Goal: Complete application form

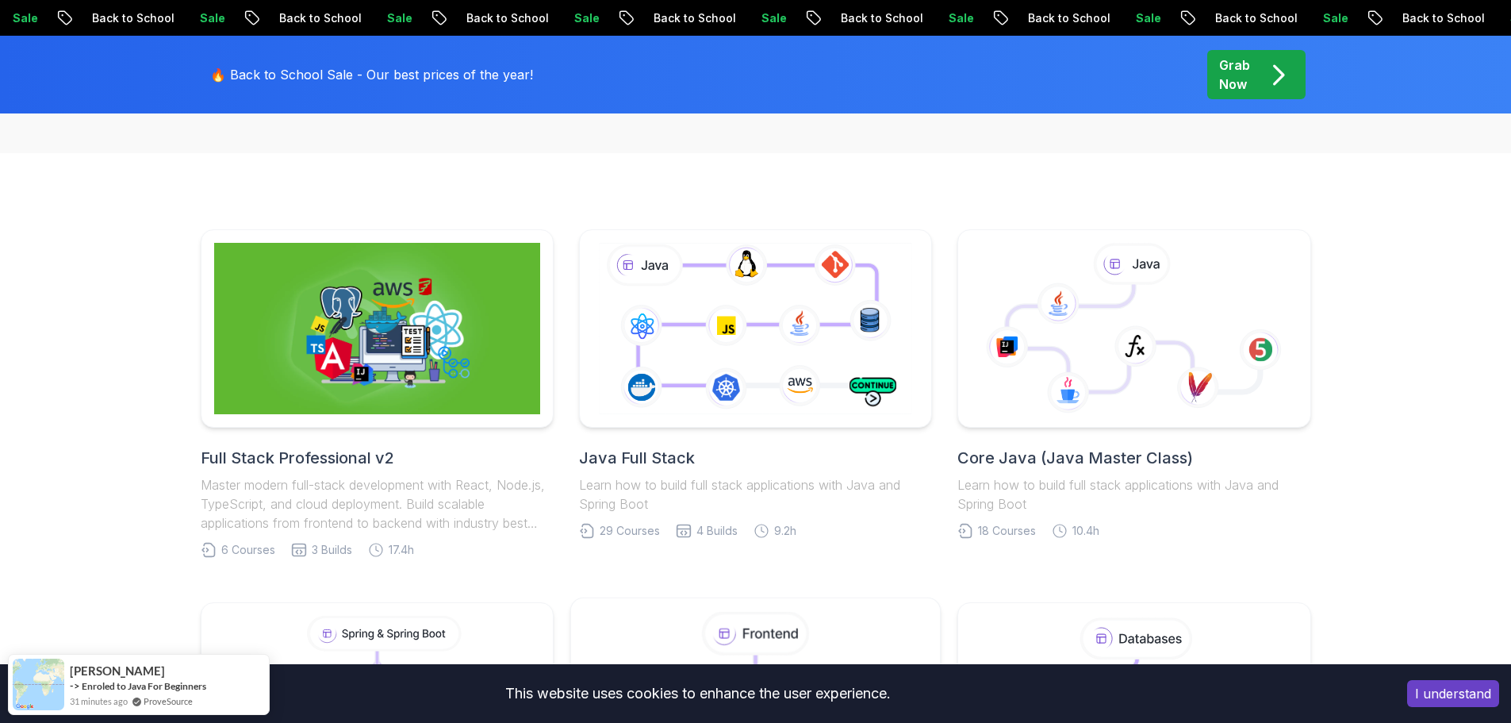
scroll to position [714, 0]
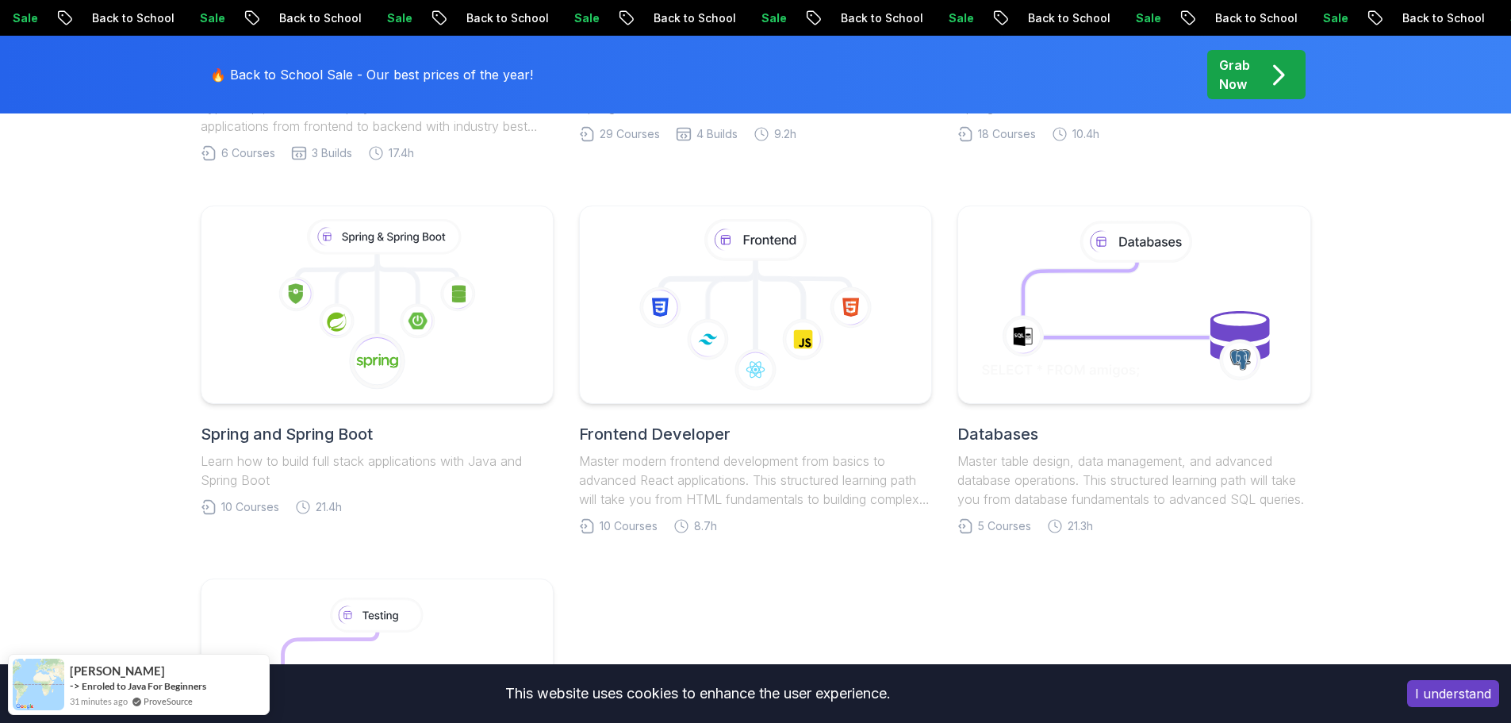
click at [83, 336] on div "Full Stack Professional v2 Master modern full-stack development with React, Nod…" at bounding box center [755, 369] width 1511 height 1227
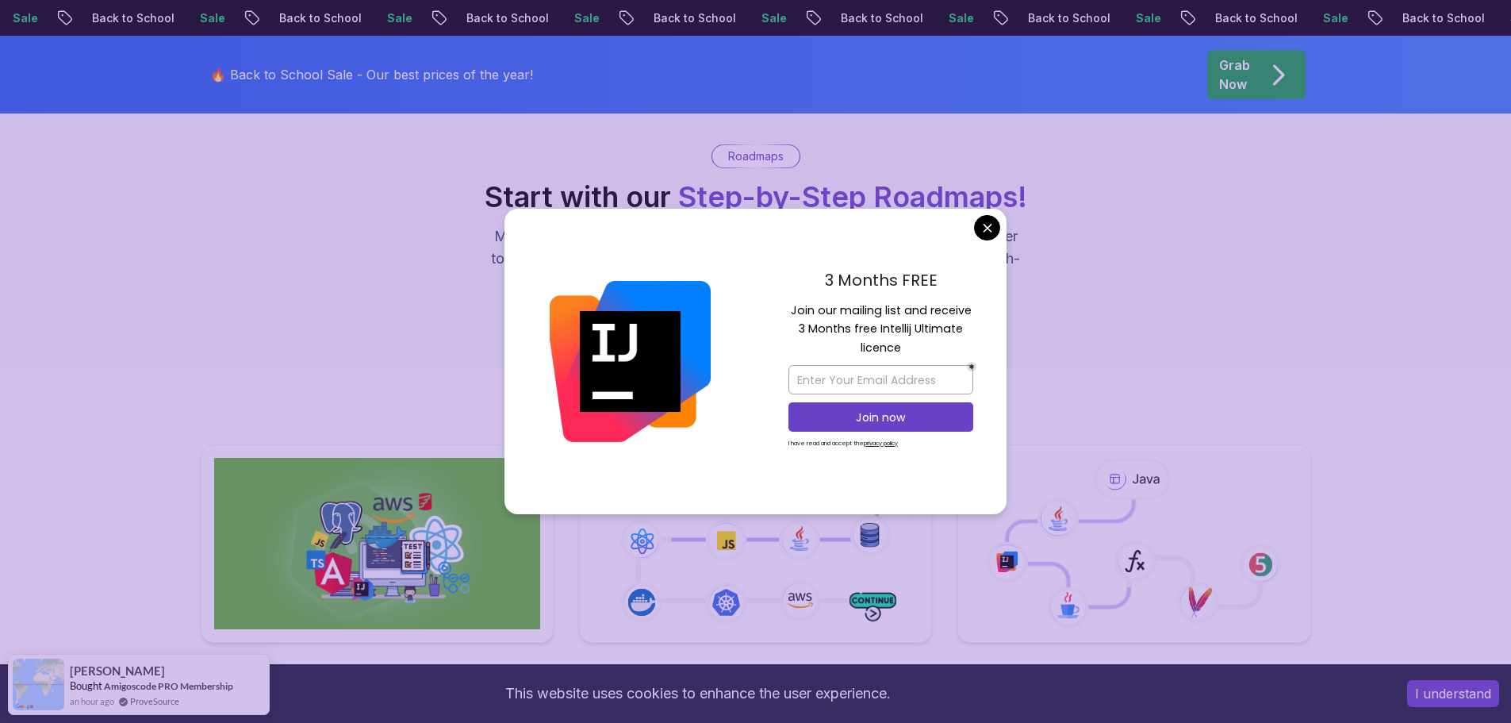
scroll to position [79, 0]
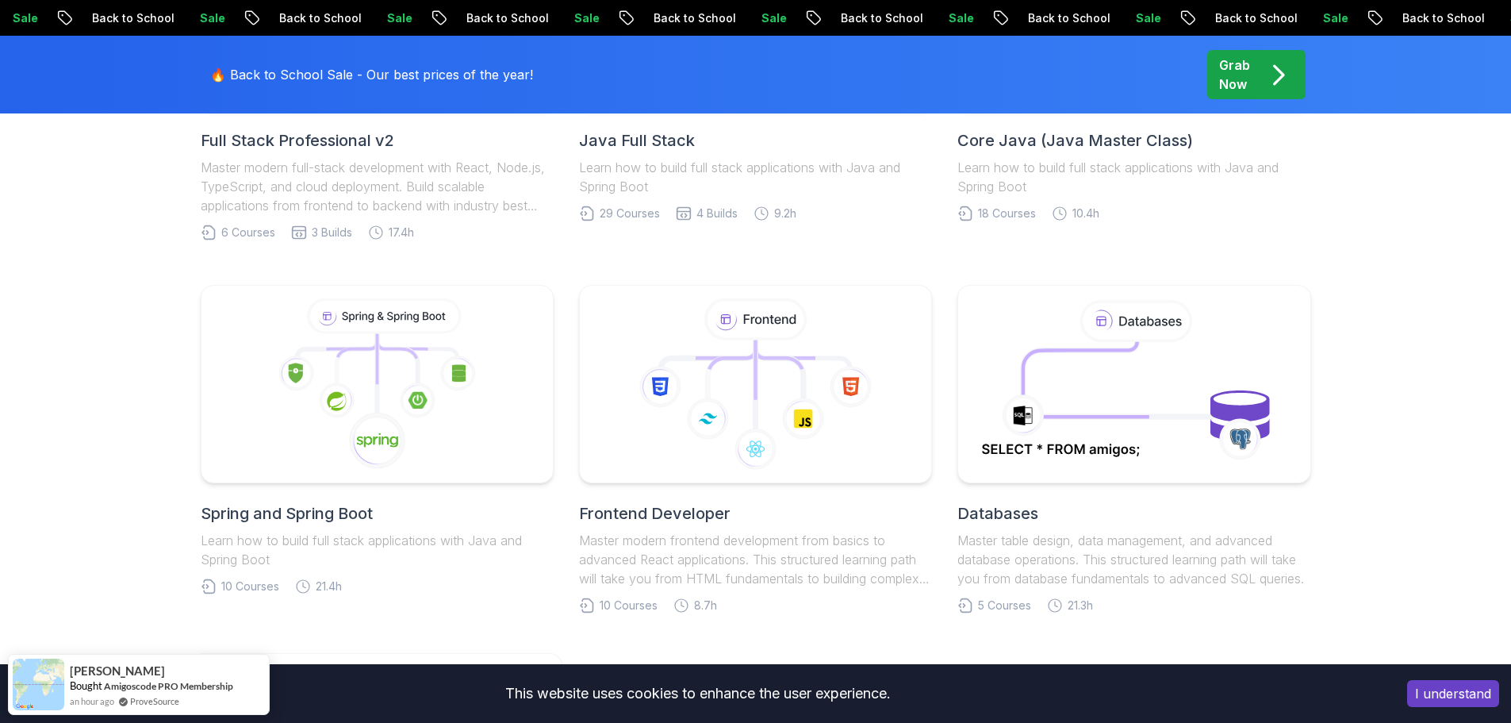
scroll to position [1190, 0]
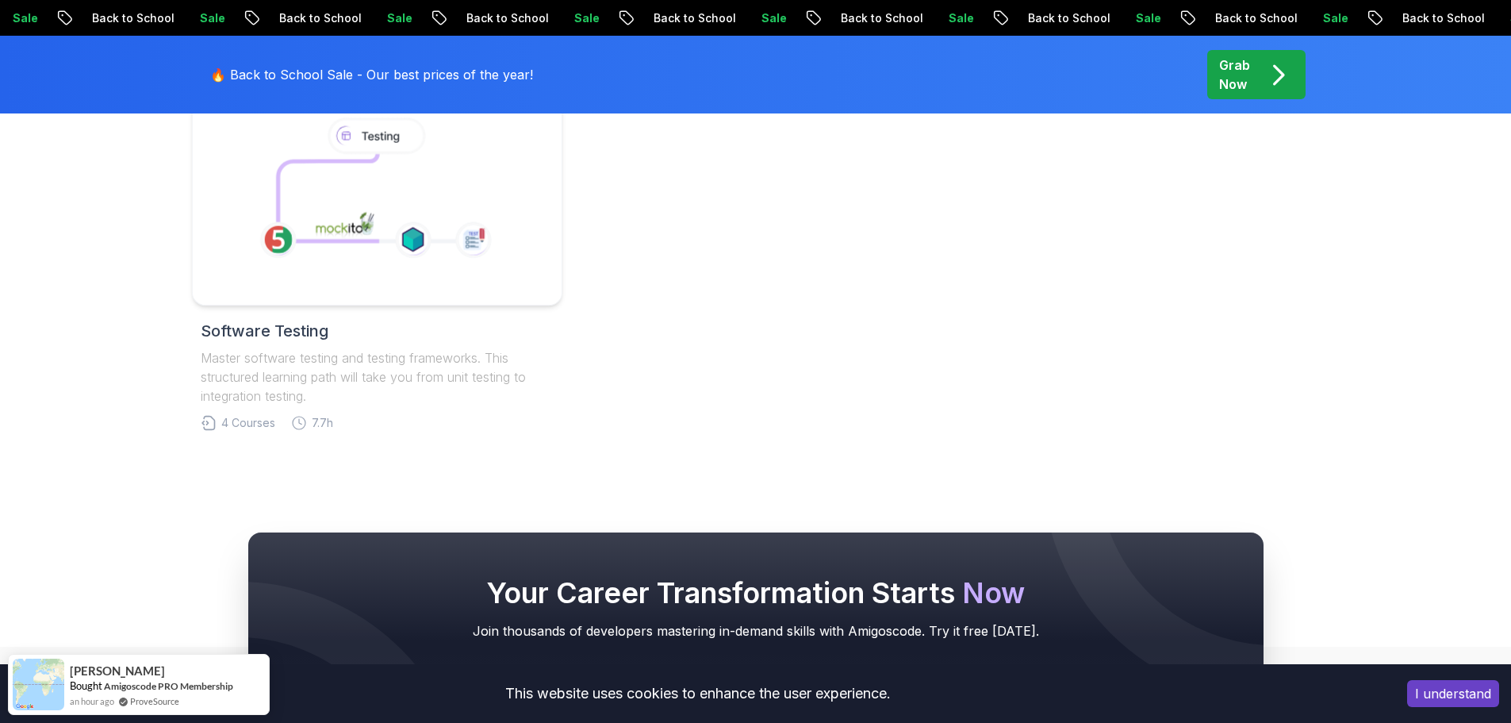
click at [377, 217] on image at bounding box center [344, 226] width 71 height 36
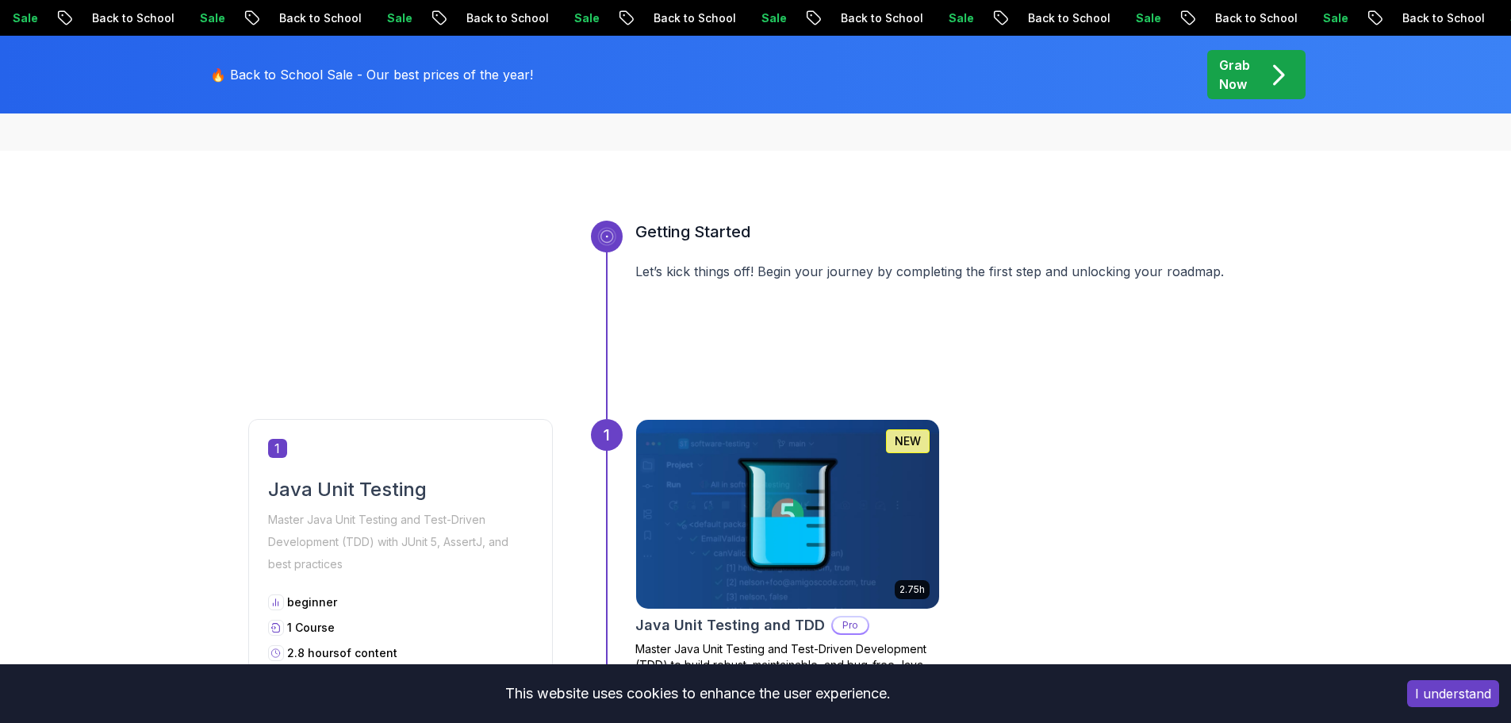
scroll to position [714, 0]
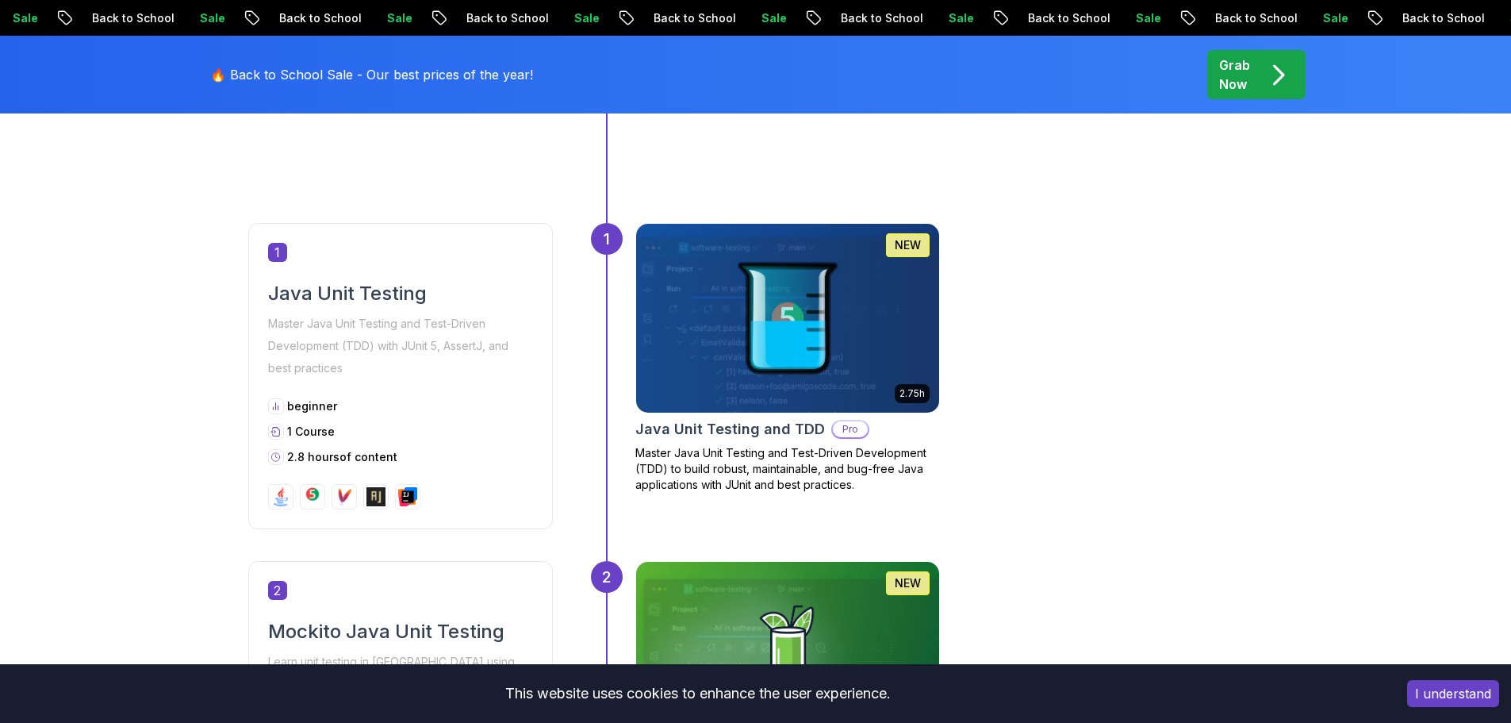
click at [747, 285] on img at bounding box center [787, 318] width 318 height 198
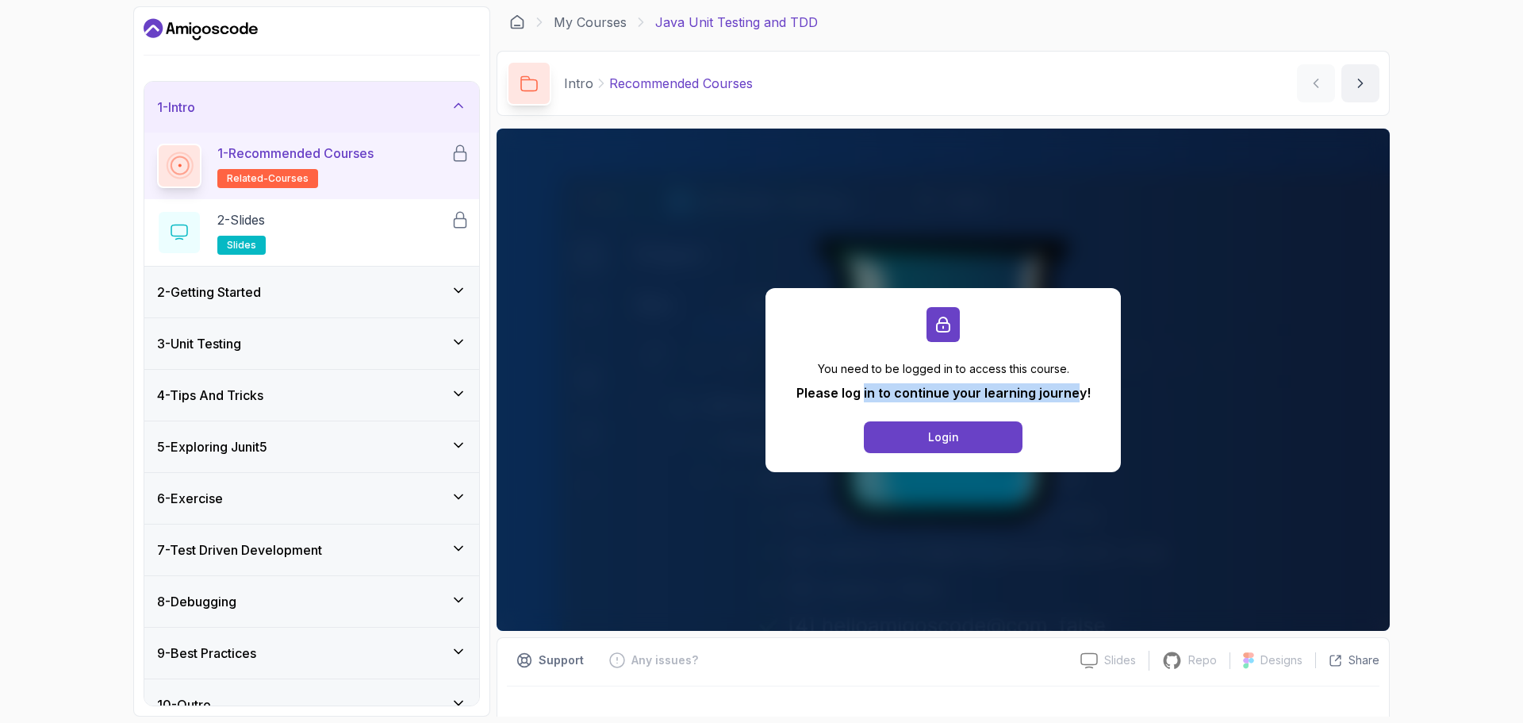
drag, startPoint x: 894, startPoint y: 396, endPoint x: 1073, endPoint y: 397, distance: 178.5
click at [1074, 397] on p "Please log in to continue your learning journey!" at bounding box center [944, 392] width 294 height 19
click at [996, 390] on p "Please log in to continue your learning journey!" at bounding box center [944, 392] width 294 height 19
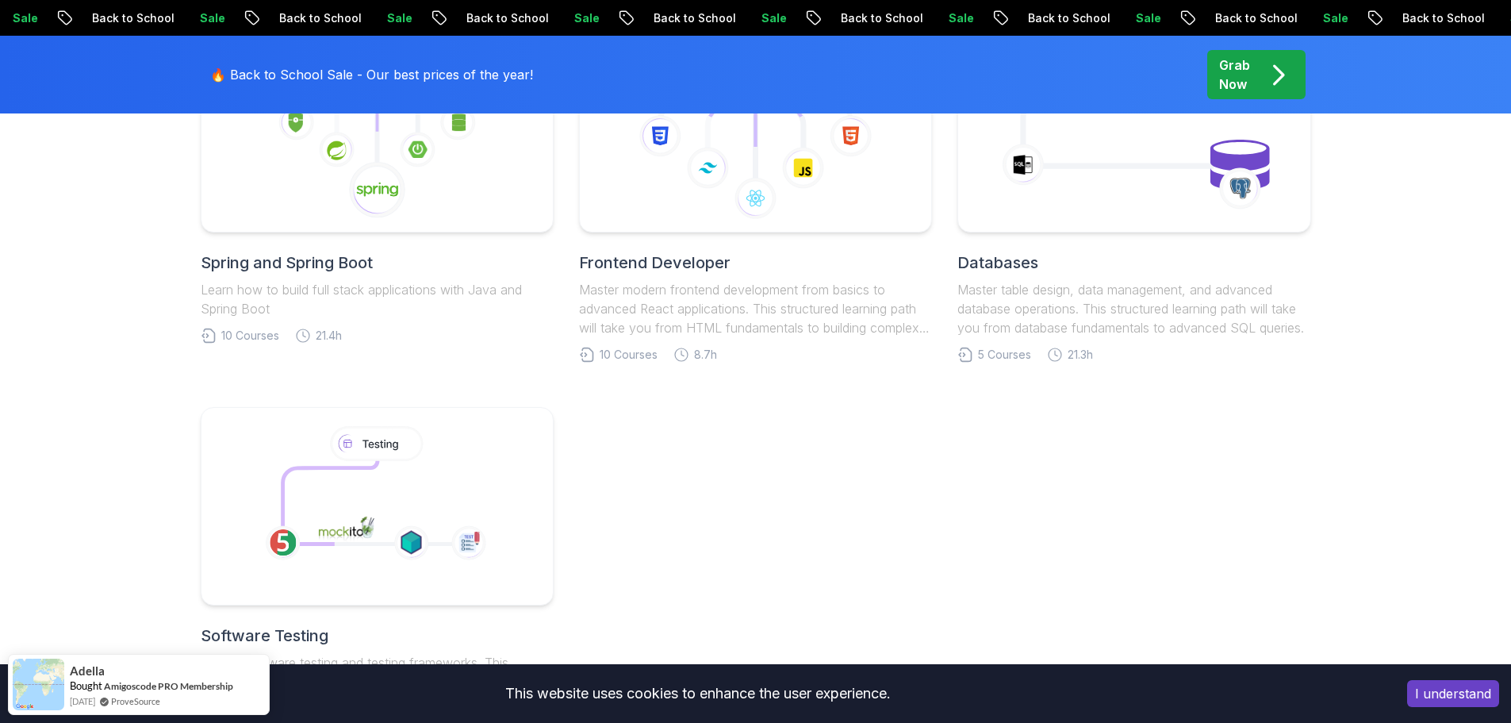
scroll to position [555, 0]
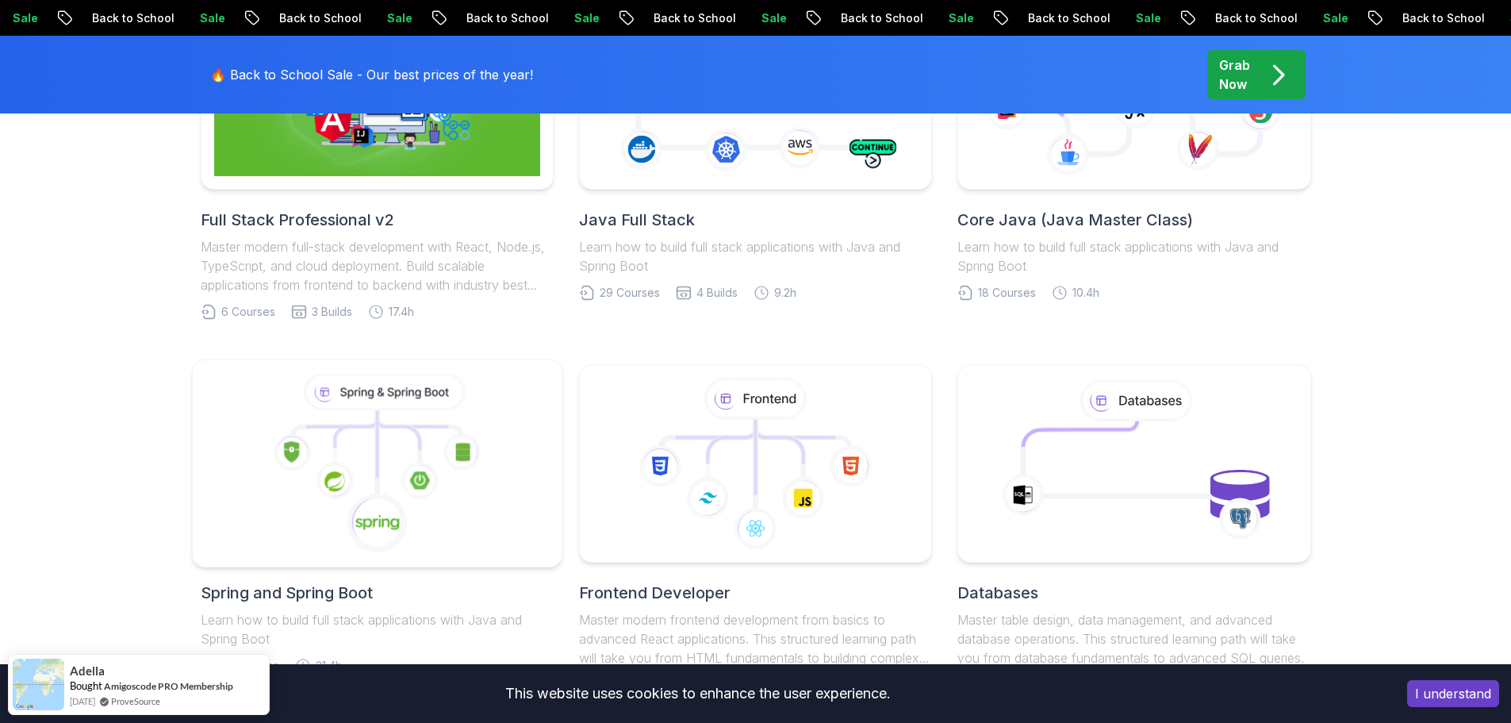
click at [332, 437] on icon at bounding box center [376, 464] width 343 height 180
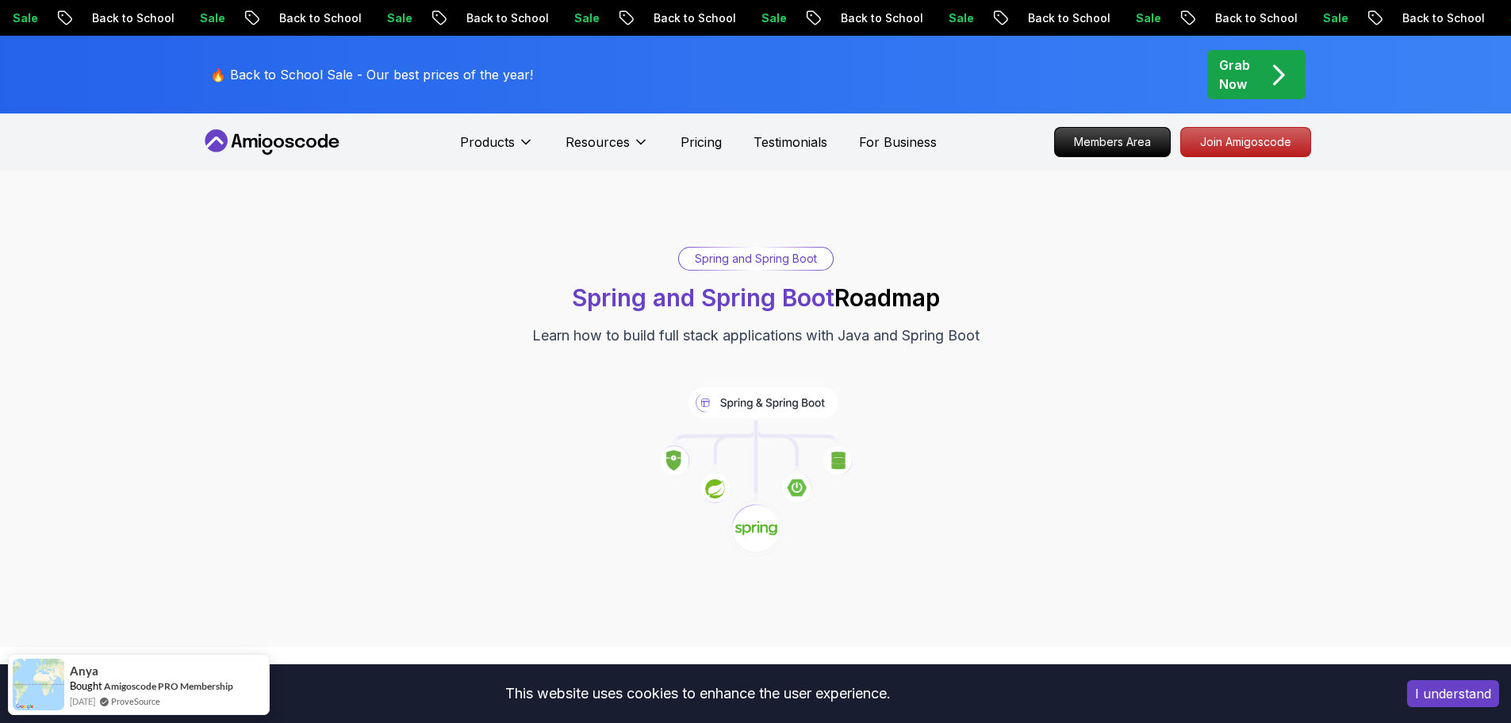
click at [763, 491] on icon at bounding box center [756, 471] width 411 height 173
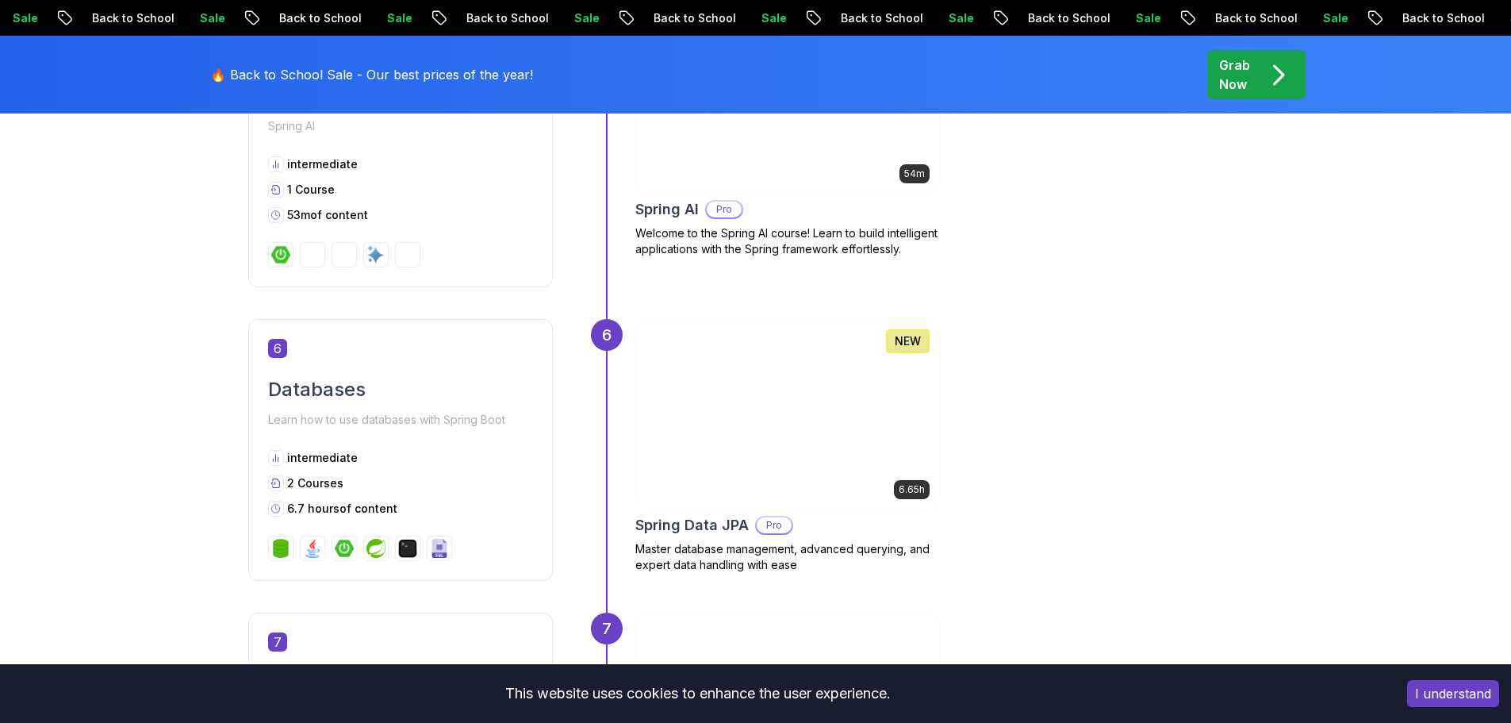
scroll to position [2142, 0]
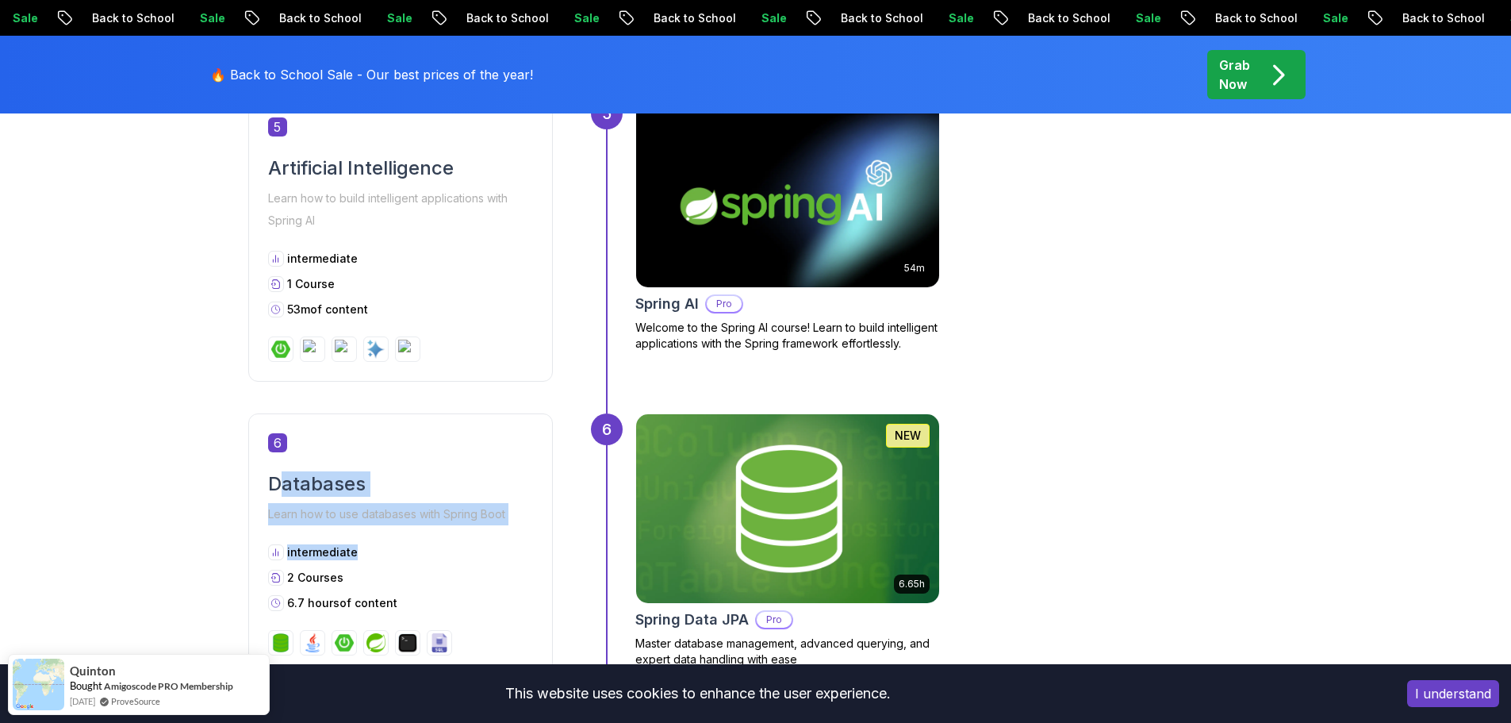
drag, startPoint x: 282, startPoint y: 492, endPoint x: 390, endPoint y: 546, distance: 119.9
click at [397, 561] on div "6 Databases Learn how to use databases with Spring Boot intermediate 2 Courses …" at bounding box center [400, 544] width 305 height 262
click at [349, 468] on div "6 Databases Learn how to use databases with Spring Boot intermediate 2 Courses …" at bounding box center [400, 544] width 305 height 262
drag, startPoint x: 359, startPoint y: 608, endPoint x: 247, endPoint y: 505, distance: 152.7
click at [247, 505] on div "Core Java (Java Master Class) 1 Spring Boot Crash Course Learn the basics of bu…" at bounding box center [756, 5] width 1111 height 2924
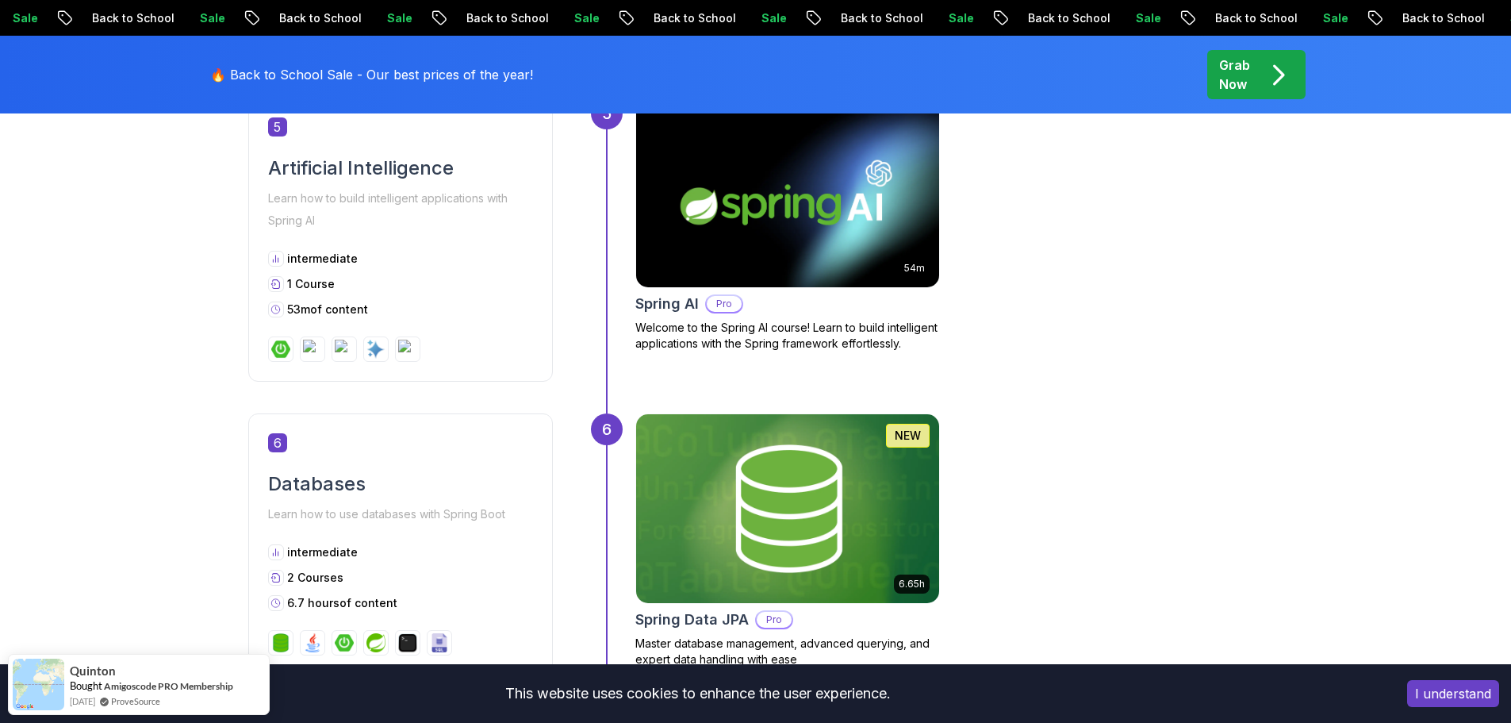
click at [342, 480] on h2 "Databases" at bounding box center [400, 483] width 265 height 25
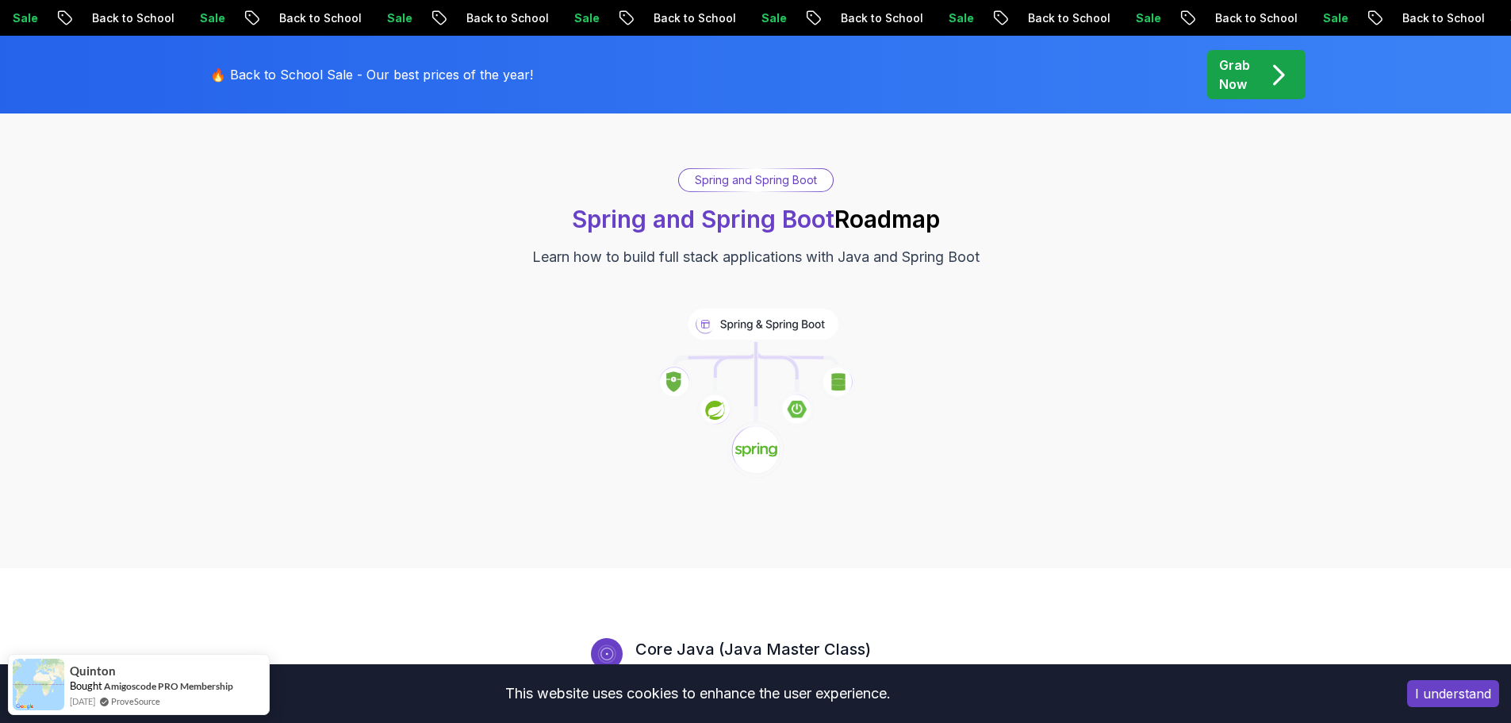
scroll to position [0, 0]
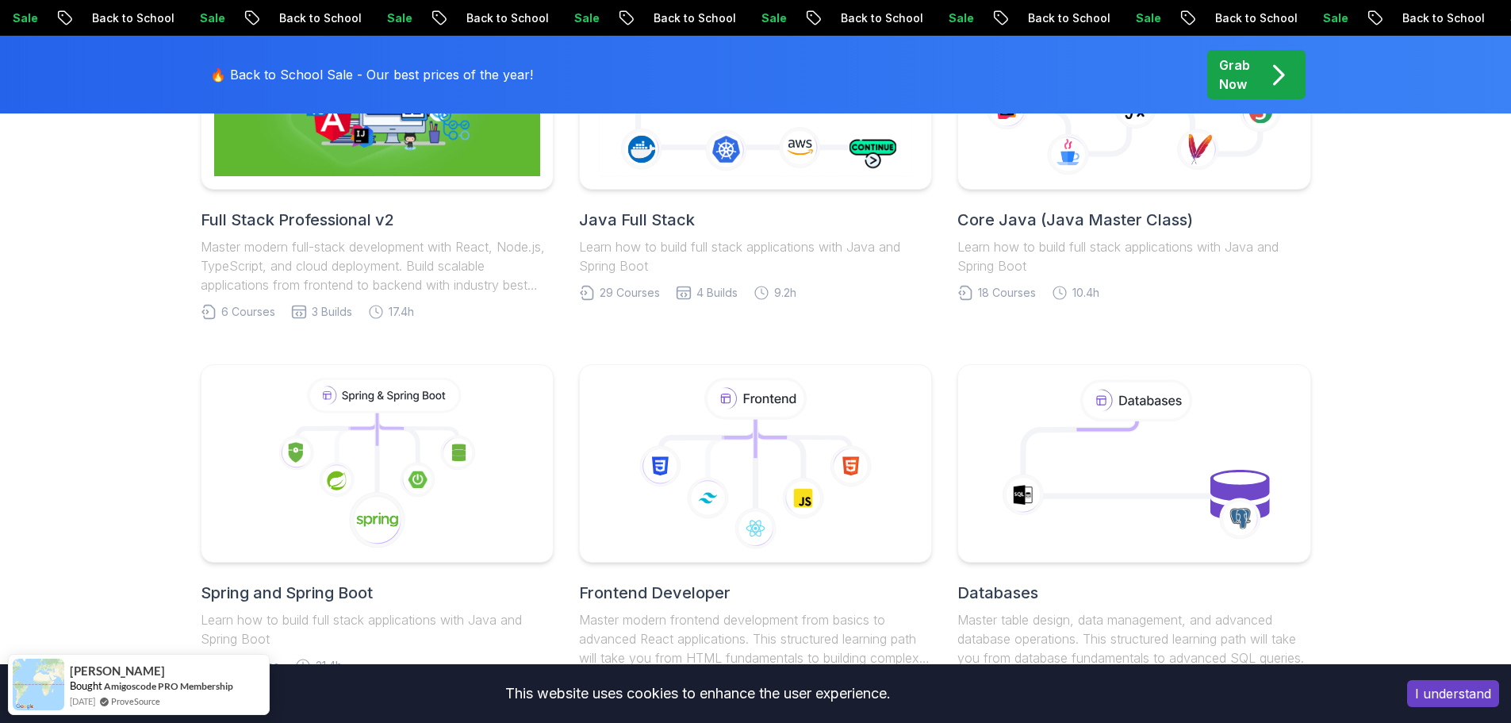
scroll to position [317, 0]
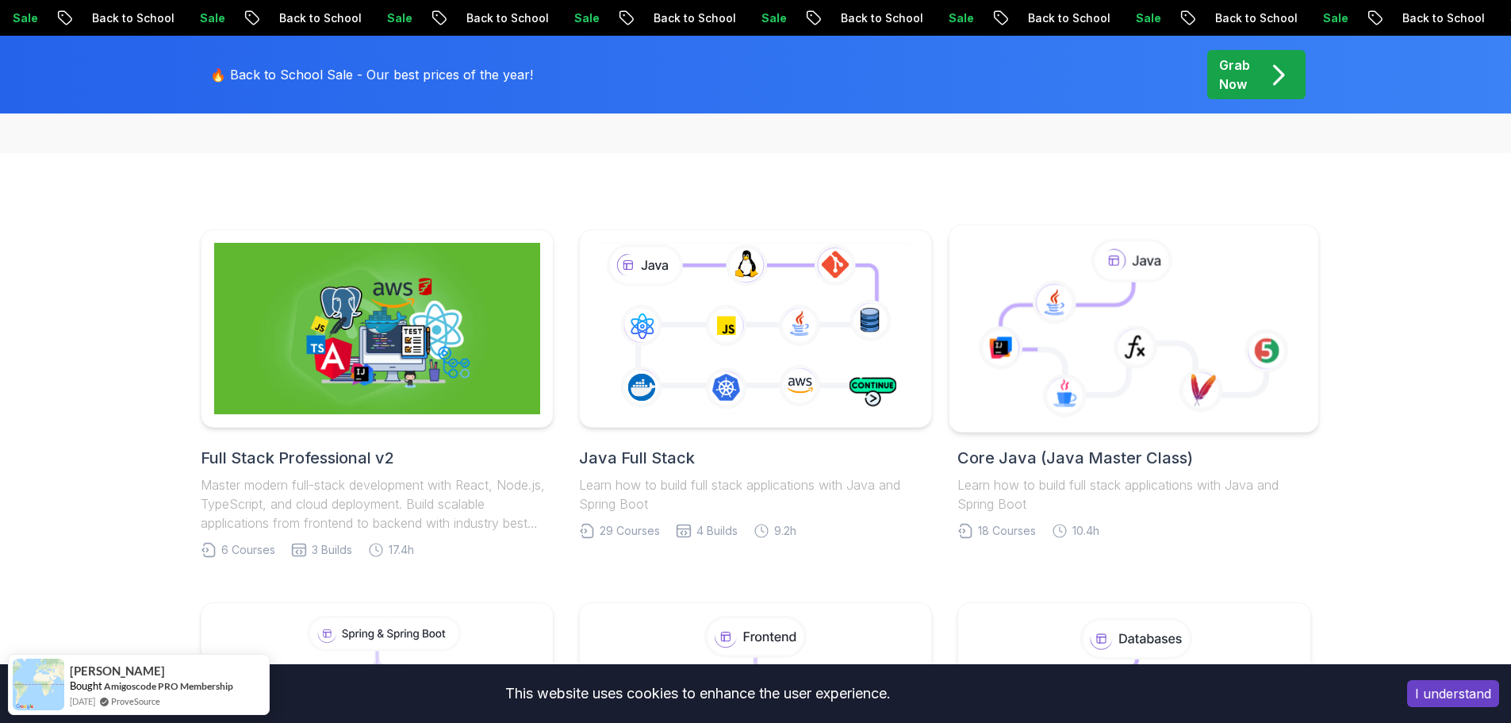
click at [1071, 305] on icon at bounding box center [1054, 302] width 44 height 44
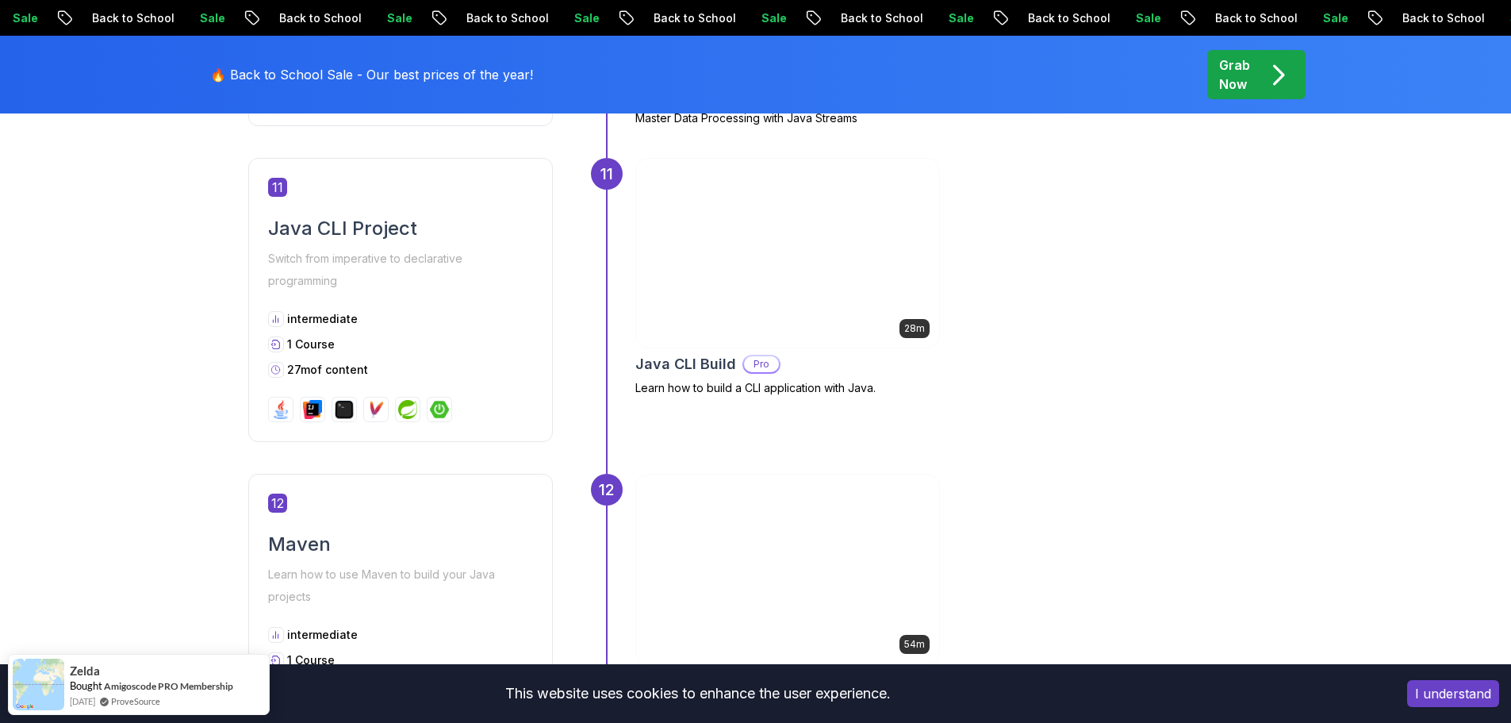
scroll to position [4284, 0]
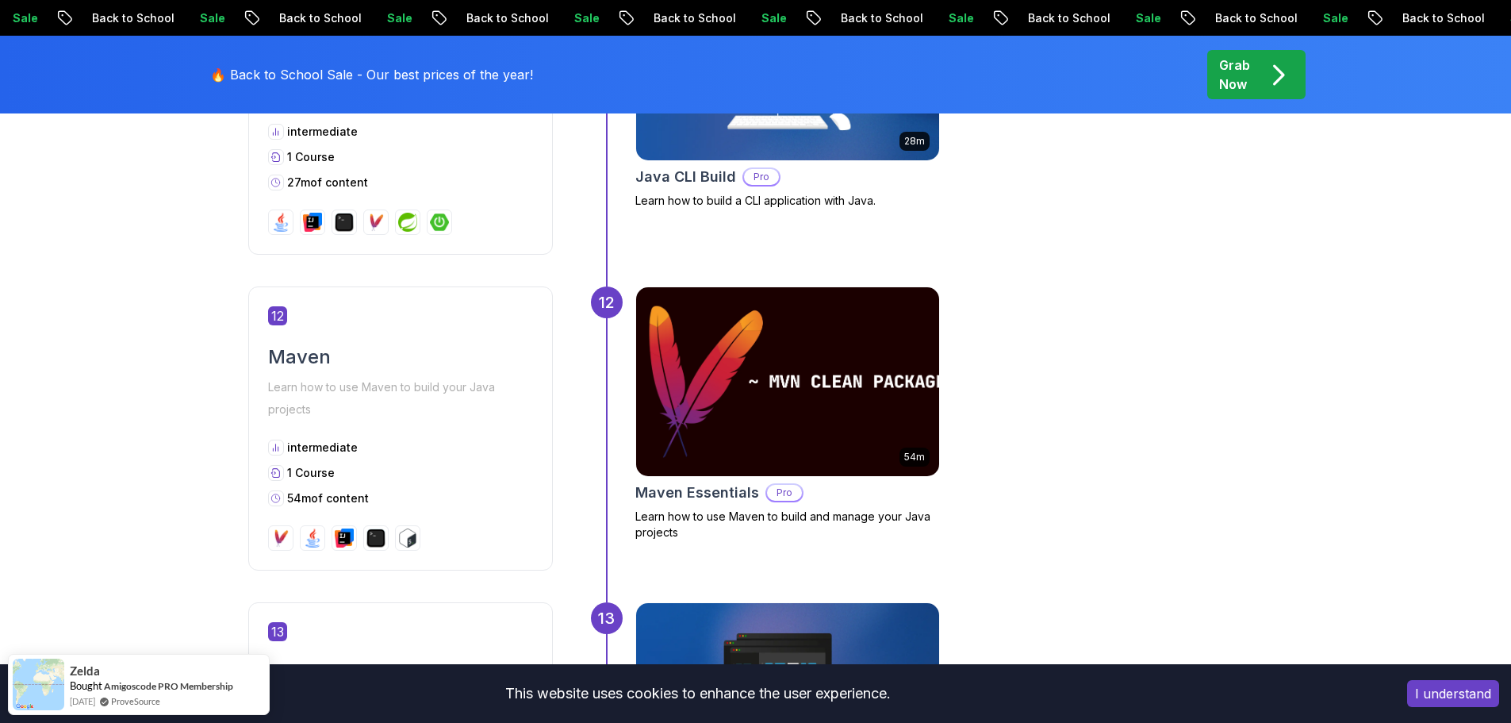
click at [830, 332] on img at bounding box center [787, 381] width 318 height 198
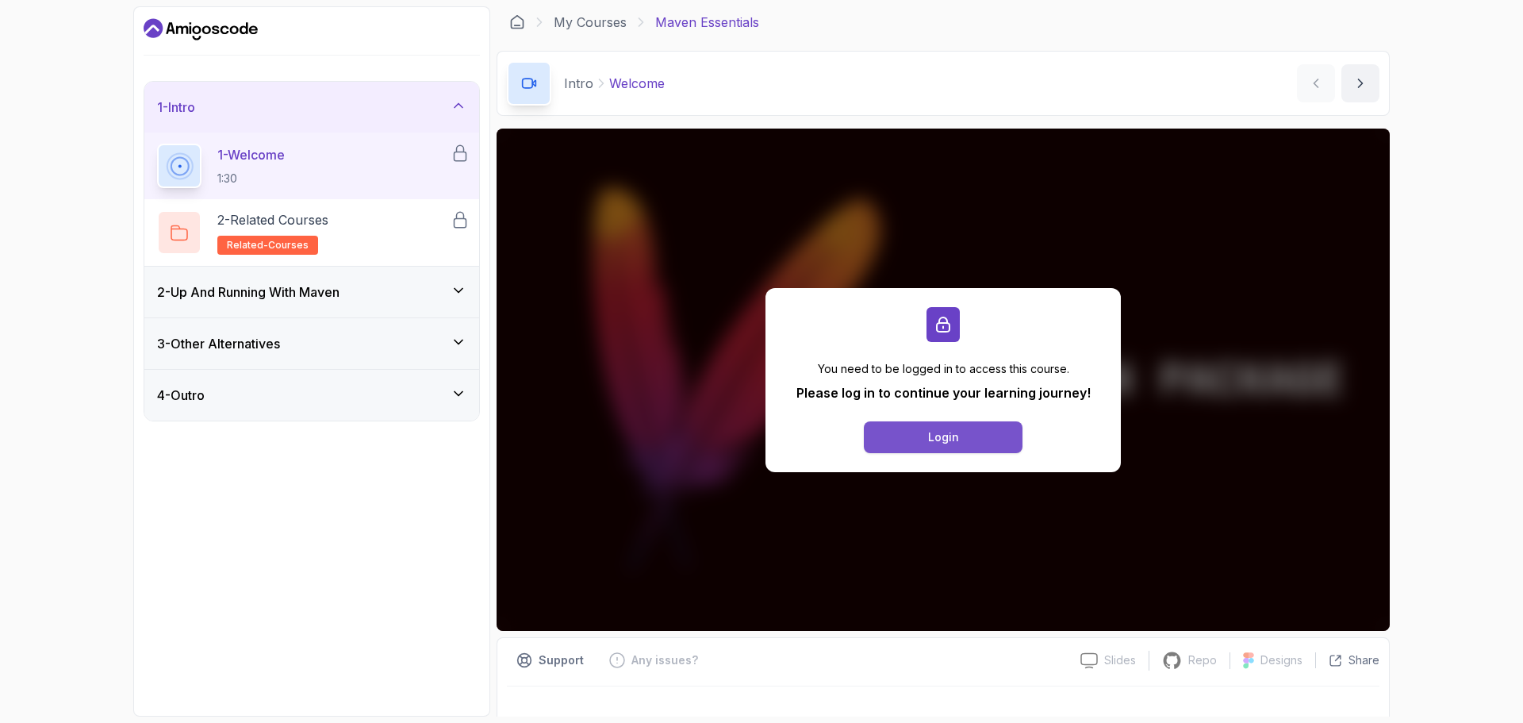
click at [961, 435] on button "Login" at bounding box center [943, 437] width 159 height 32
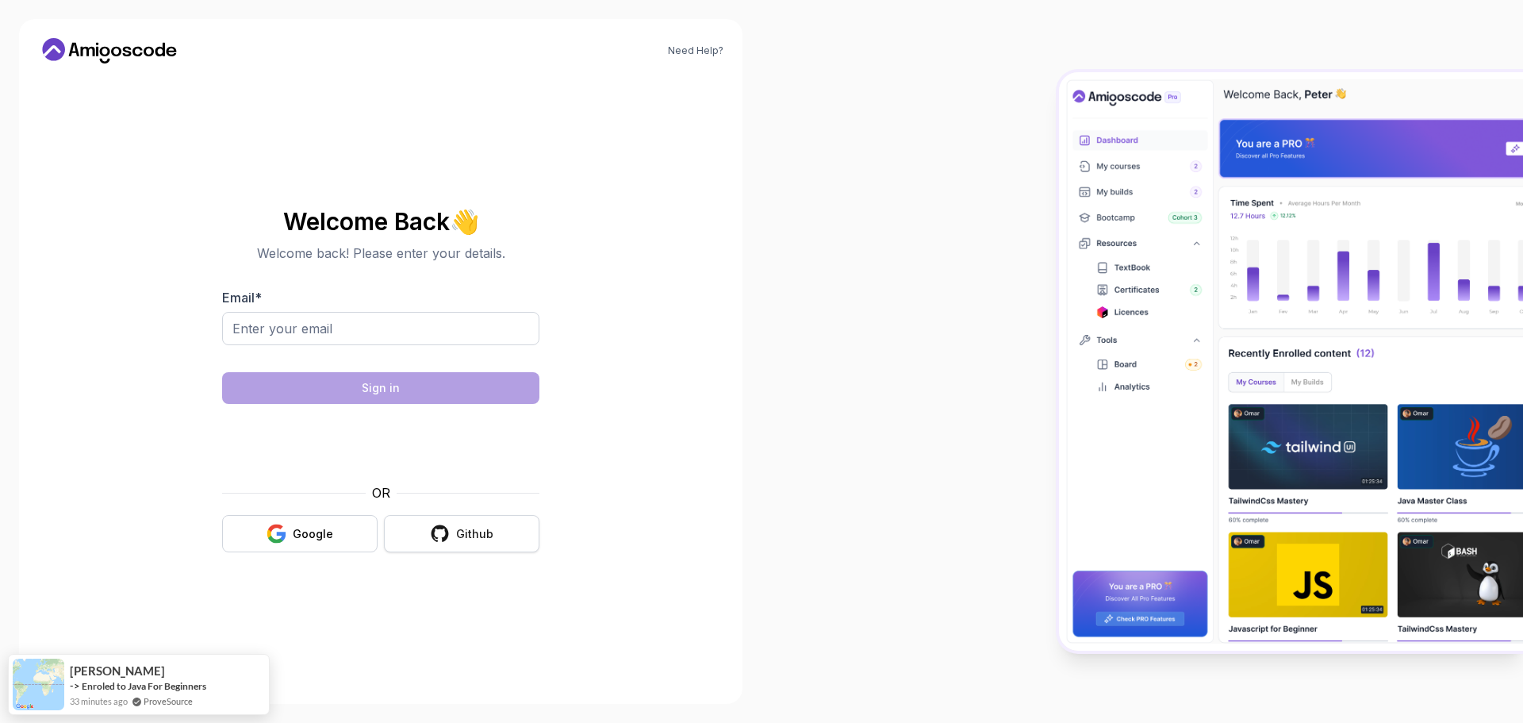
click at [454, 539] on button "Github" at bounding box center [461, 533] width 155 height 37
click at [298, 526] on div "Google" at bounding box center [313, 534] width 40 height 16
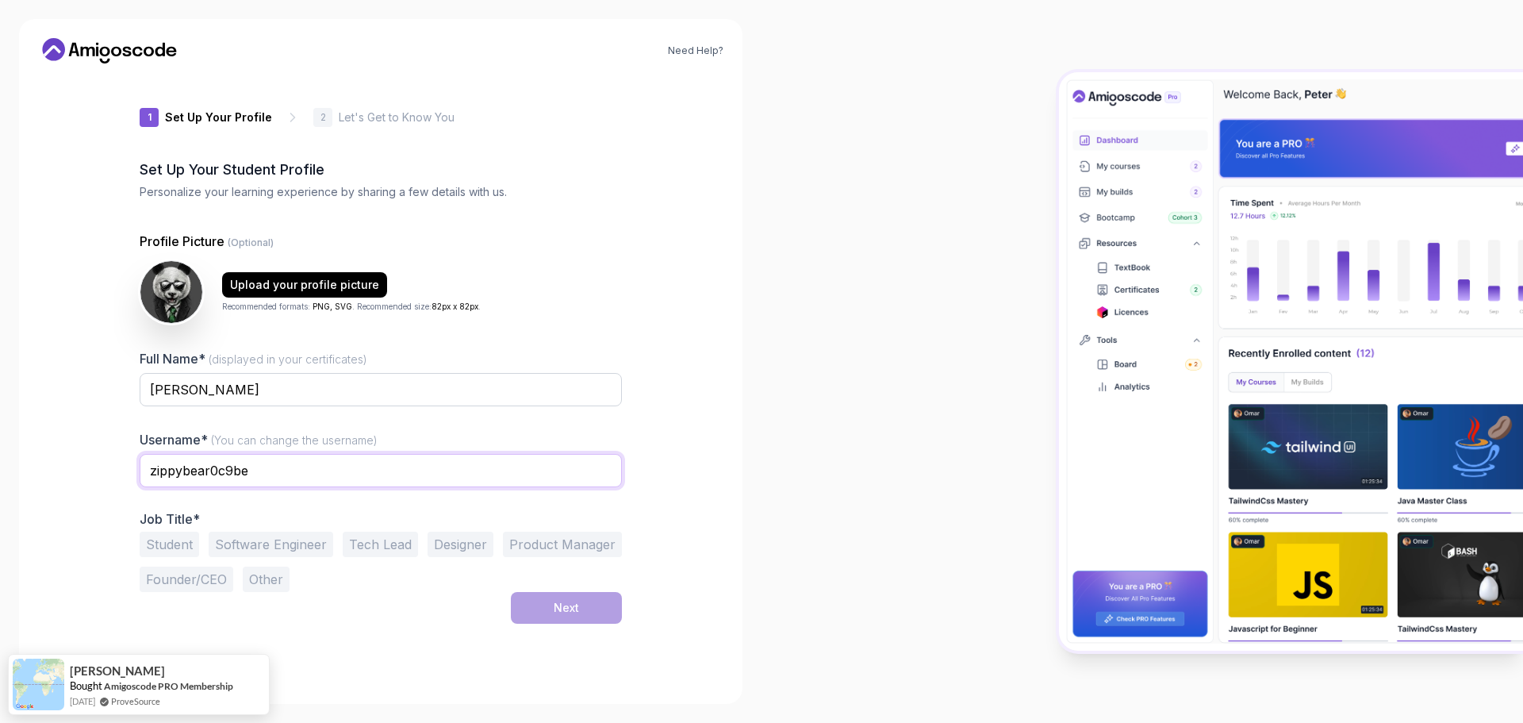
drag, startPoint x: 278, startPoint y: 471, endPoint x: 92, endPoint y: 470, distance: 185.6
click at [135, 470] on div "1 Set Up Your Profile 1 Set Up Your Profile 2 Let's Get to Know You Set Up Your…" at bounding box center [380, 380] width 533 height 609
type input "o"
type input "osmaha"
click at [335, 537] on div "Student Software Engineer Tech Lead Designer Product Manager Founder/CEO Other" at bounding box center [381, 562] width 482 height 60
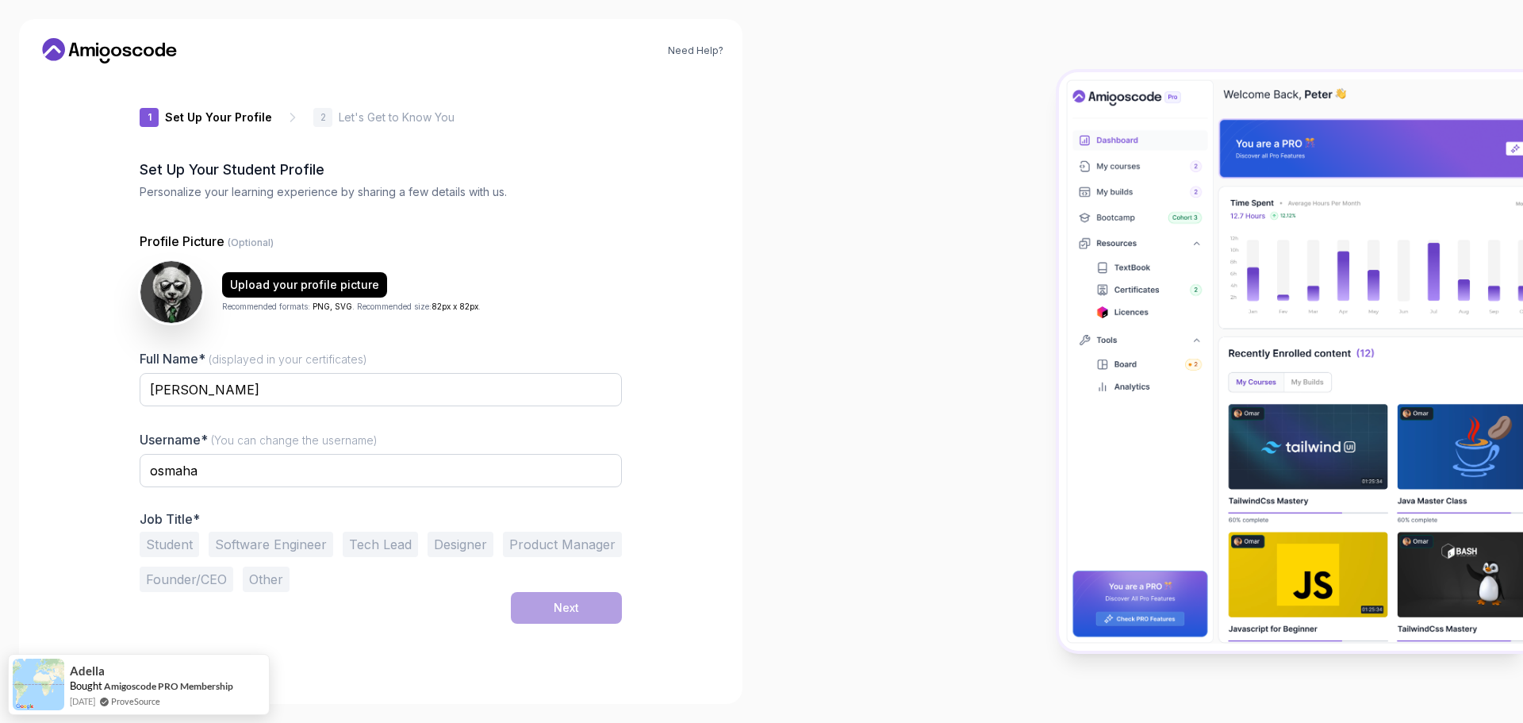
click at [313, 544] on button "Software Engineer" at bounding box center [271, 544] width 125 height 25
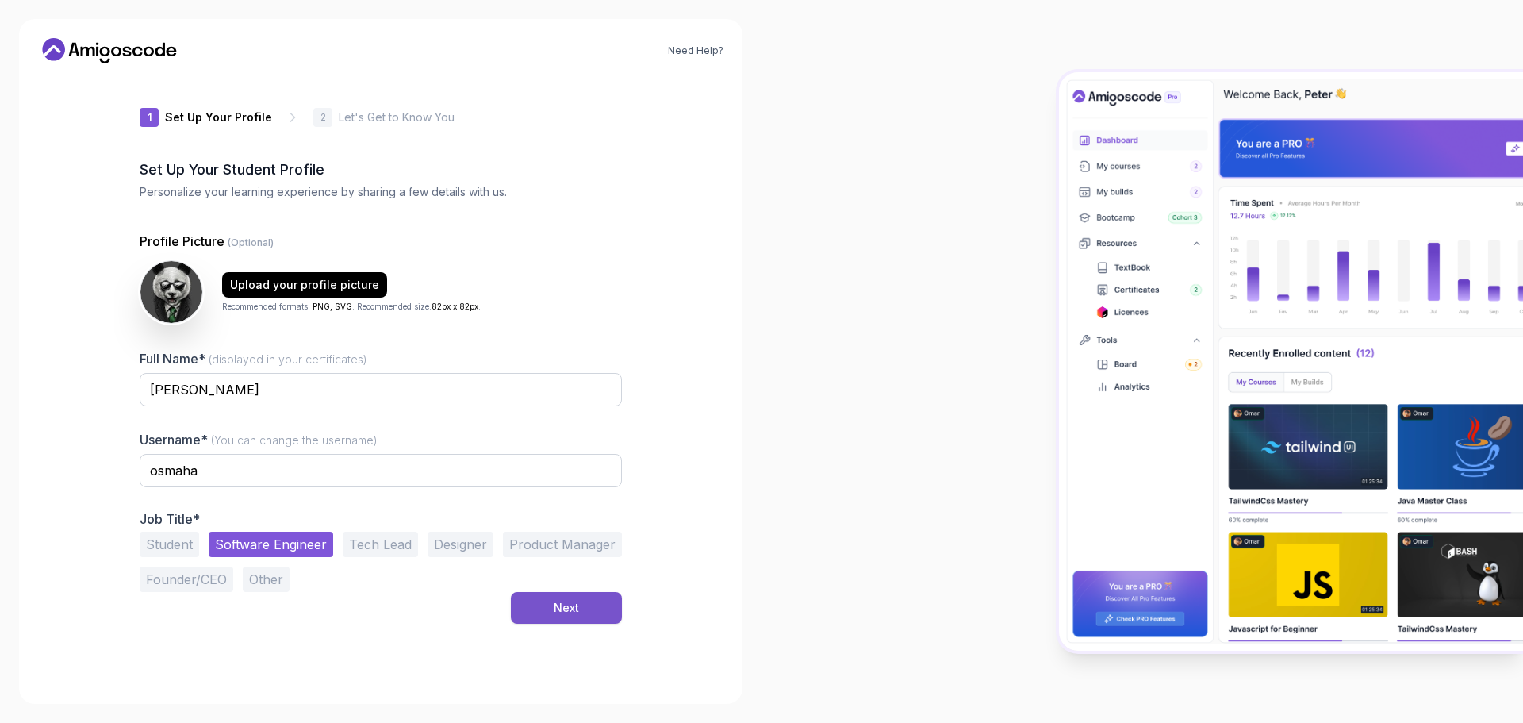
click at [564, 611] on div "Next" at bounding box center [566, 608] width 25 height 16
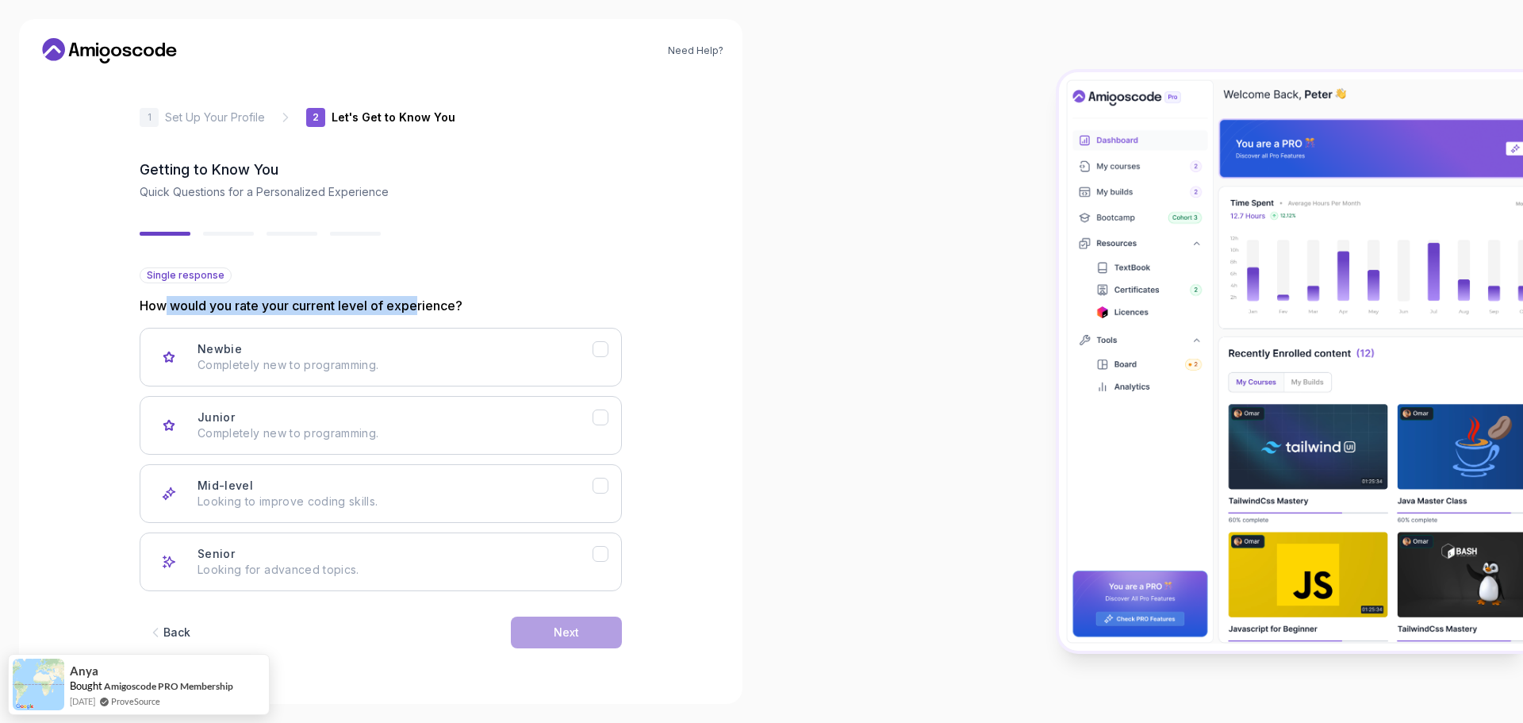
drag, startPoint x: 162, startPoint y: 306, endPoint x: 416, endPoint y: 306, distance: 253.9
click at [418, 307] on p "How would you rate your current level of experience?" at bounding box center [381, 305] width 482 height 19
click at [324, 307] on p "How would you rate your current level of experience?" at bounding box center [381, 305] width 482 height 19
click at [356, 497] on p "Looking to improve coding skills." at bounding box center [395, 501] width 395 height 16
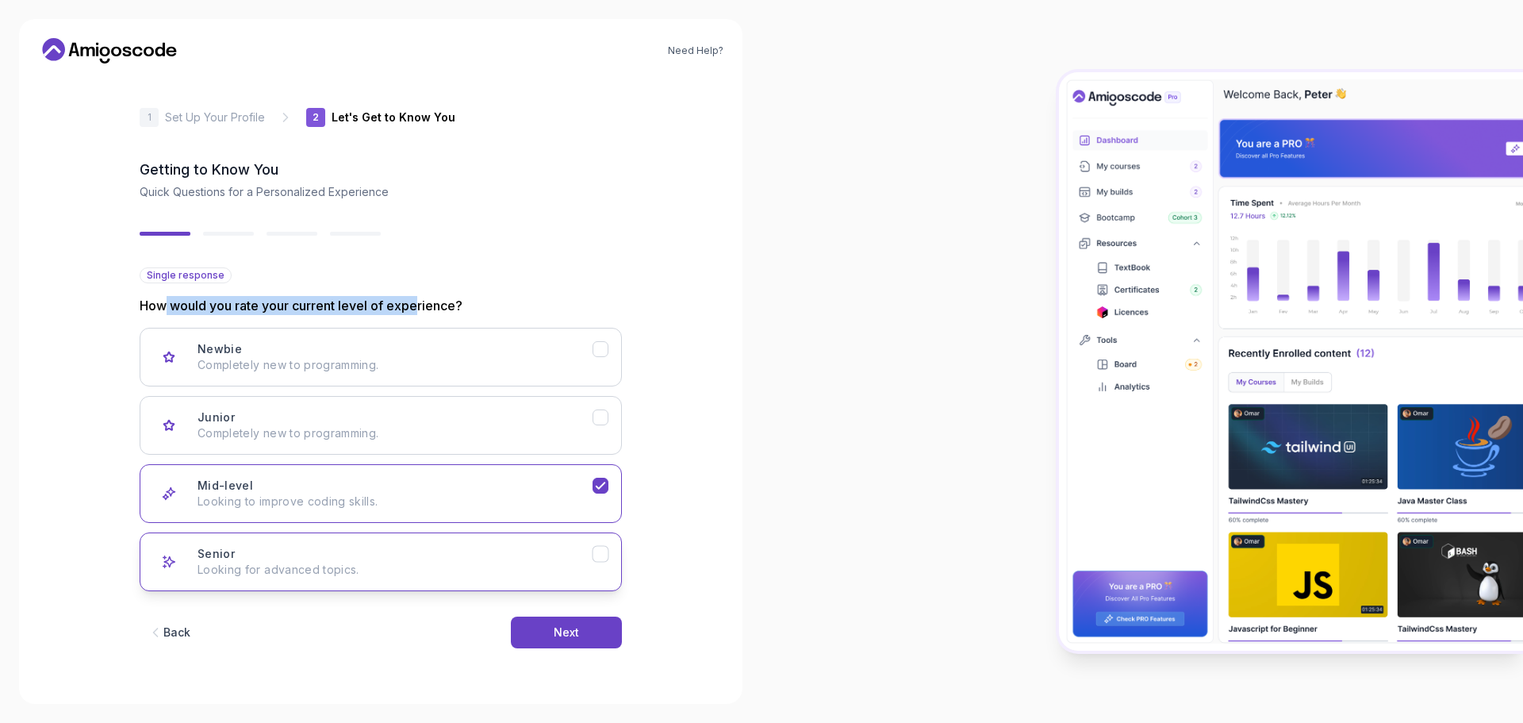
drag, startPoint x: 402, startPoint y: 569, endPoint x: 410, endPoint y: 570, distance: 8.1
click at [403, 569] on p "Looking for advanced topics." at bounding box center [395, 570] width 395 height 16
click at [585, 474] on button "Mid-level Looking to improve coding skills." at bounding box center [381, 493] width 482 height 59
click at [586, 547] on div "Senior Looking for advanced topics." at bounding box center [395, 562] width 395 height 32
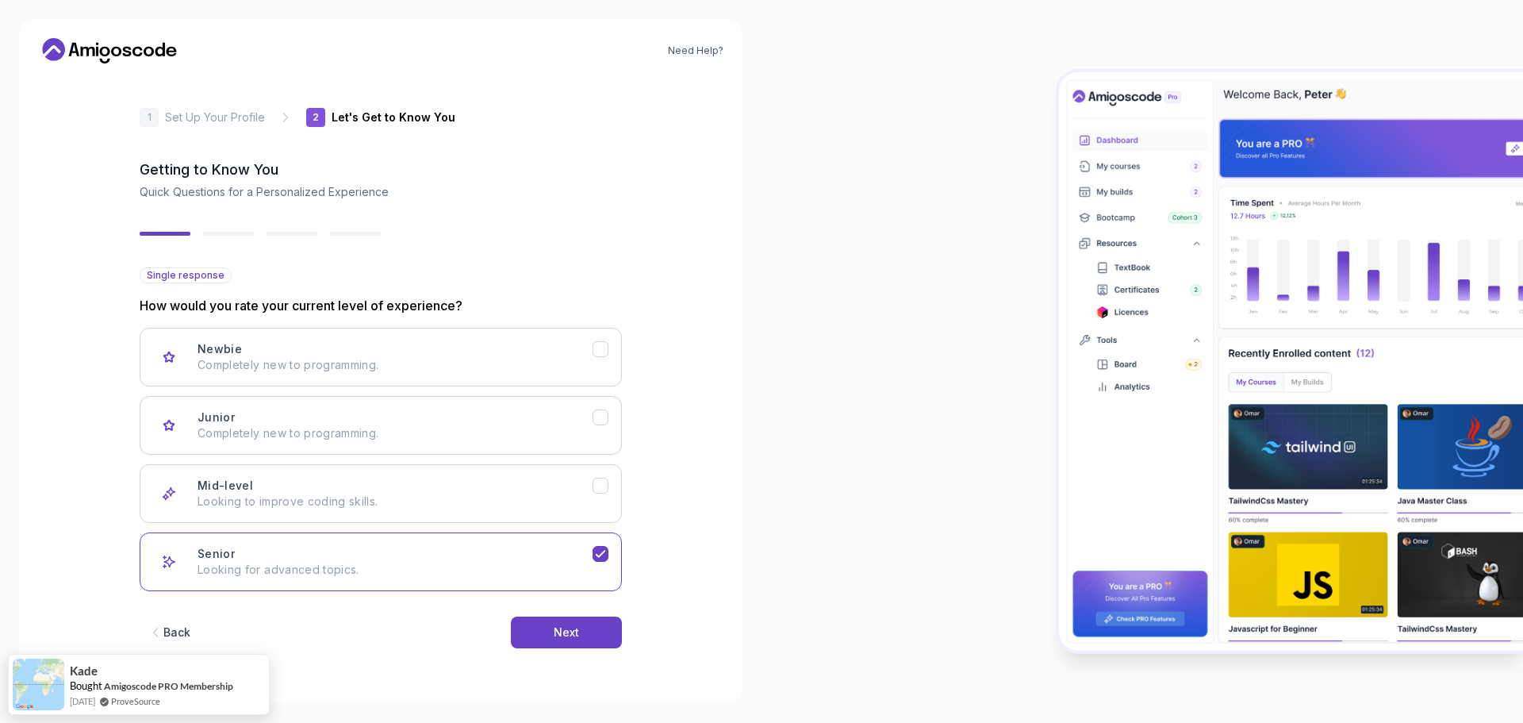
click at [390, 617] on div "Back Next" at bounding box center [381, 632] width 482 height 83
click at [580, 501] on p "Looking to improve coding skills." at bounding box center [395, 501] width 395 height 16
click at [551, 641] on button "Next" at bounding box center [566, 632] width 111 height 32
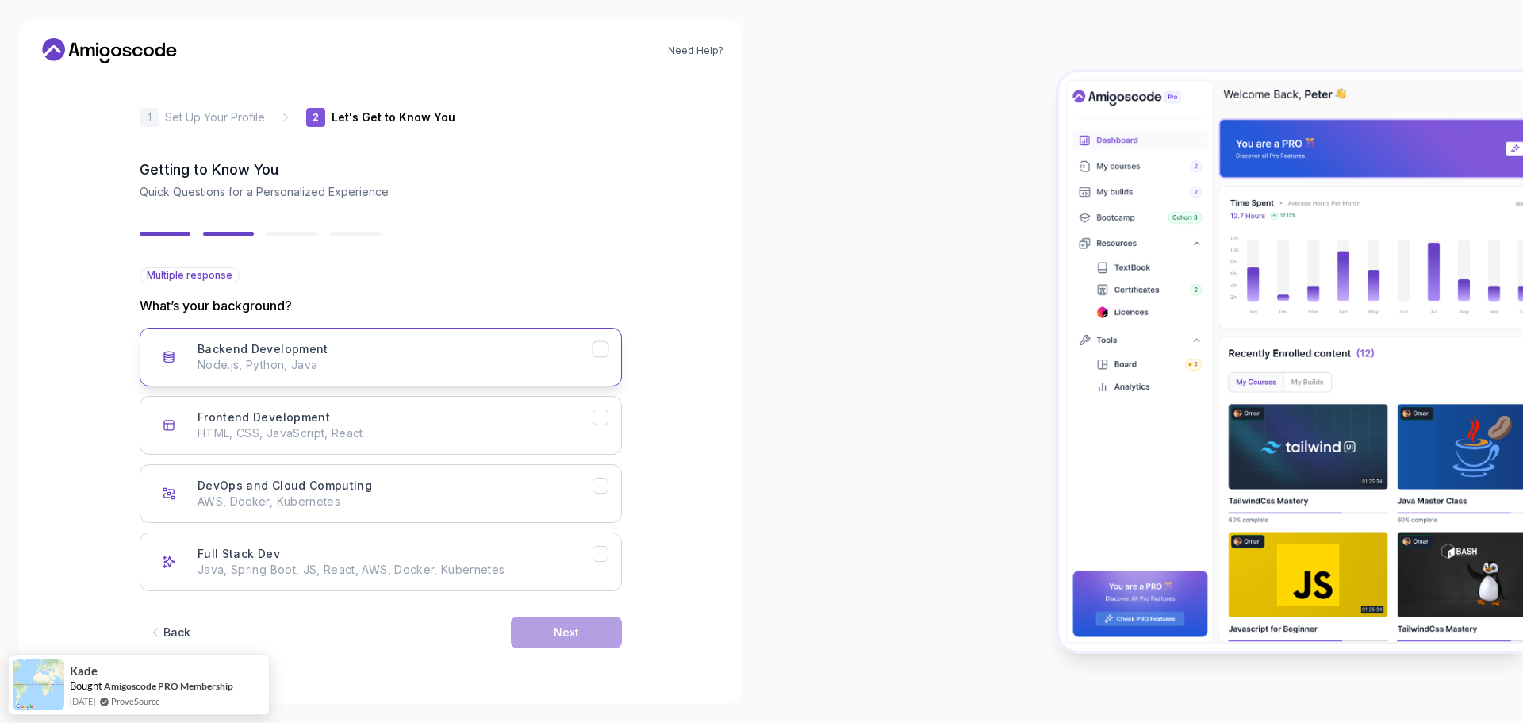
click at [270, 355] on h3 "Backend Development" at bounding box center [263, 349] width 131 height 16
click at [475, 495] on p "AWS, Docker, Kubernetes" at bounding box center [395, 501] width 395 height 16
click at [557, 632] on div "Next" at bounding box center [566, 632] width 25 height 16
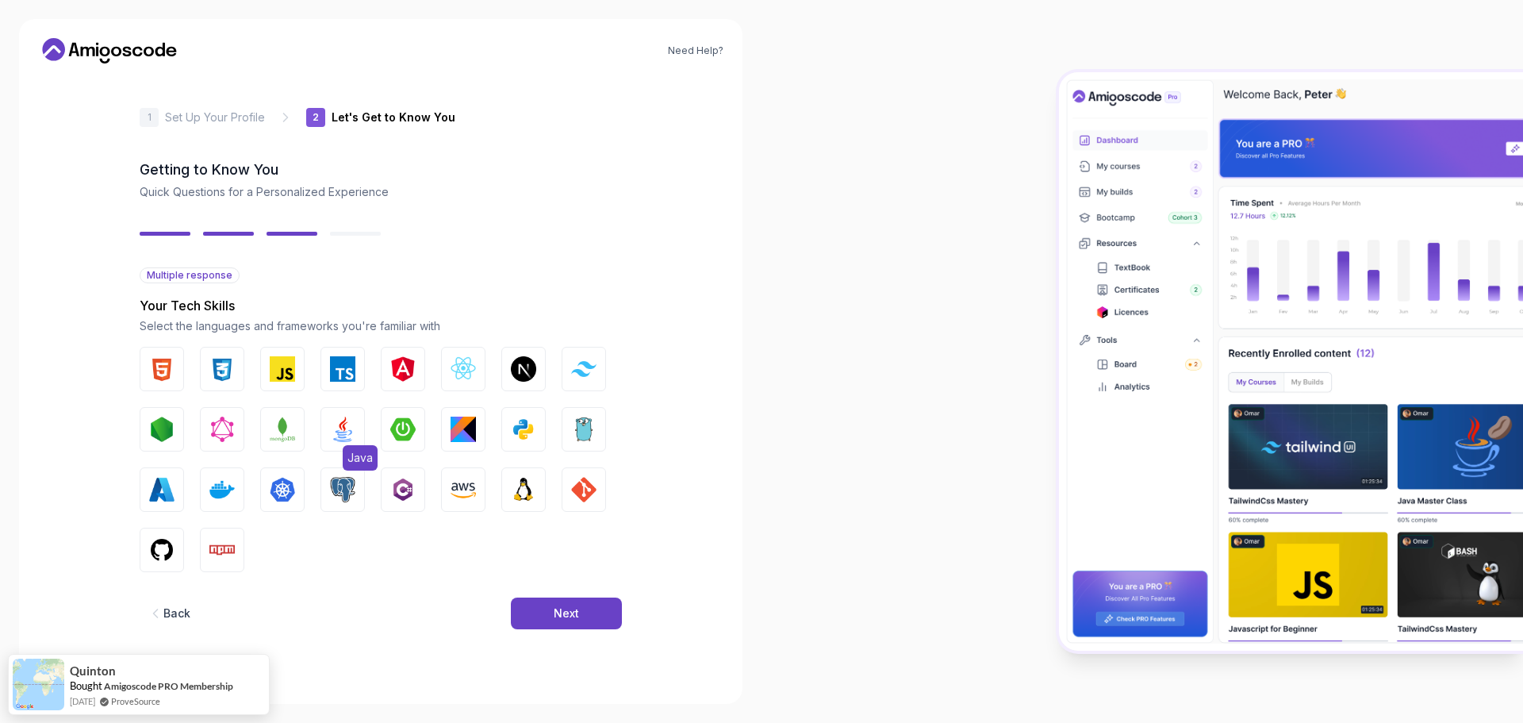
click at [335, 430] on img "button" at bounding box center [342, 429] width 25 height 25
click at [411, 434] on img "button" at bounding box center [402, 429] width 25 height 25
click at [575, 488] on img "button" at bounding box center [583, 489] width 25 height 25
click at [524, 491] on img "button" at bounding box center [523, 489] width 25 height 25
click at [458, 489] on img "button" at bounding box center [463, 489] width 25 height 25
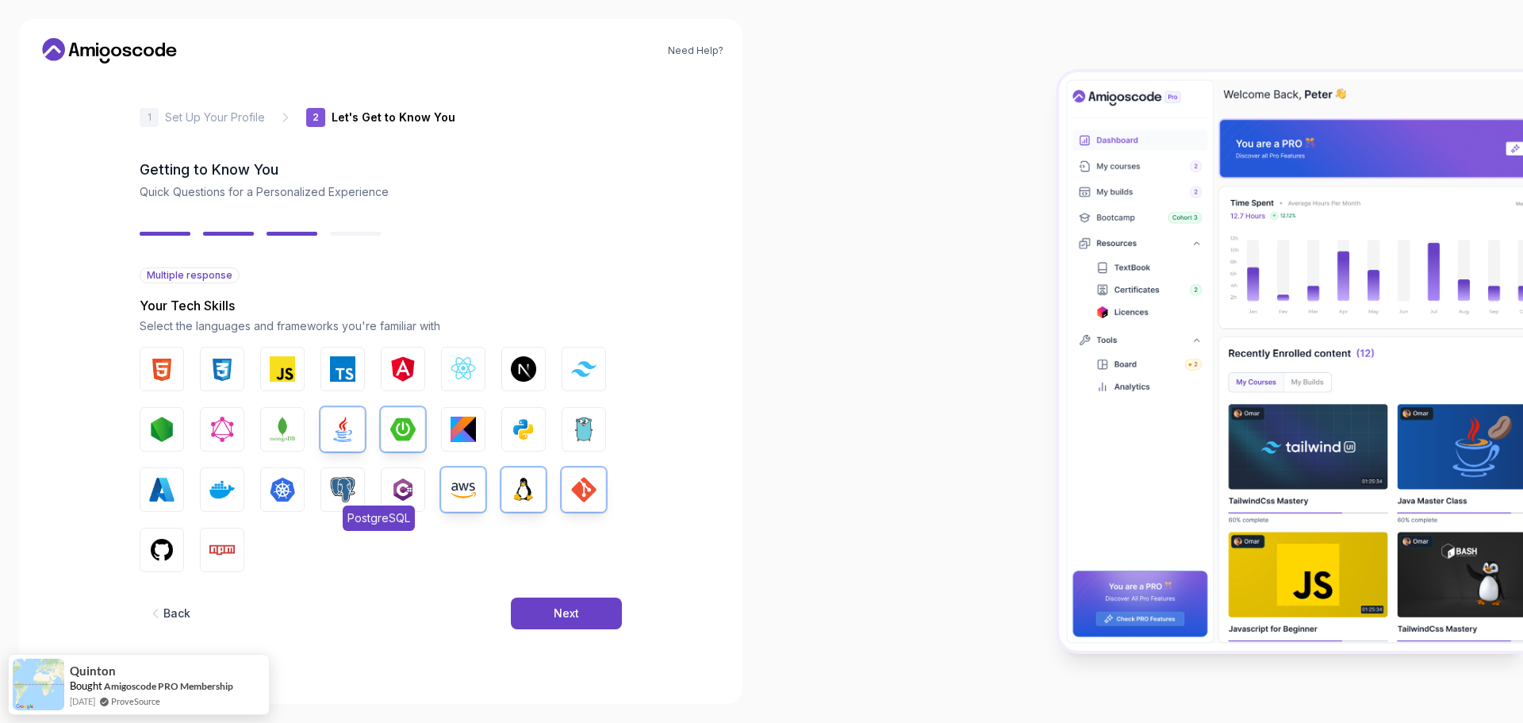
click at [337, 484] on img "button" at bounding box center [342, 489] width 25 height 25
click at [286, 488] on img "button" at bounding box center [282, 489] width 25 height 25
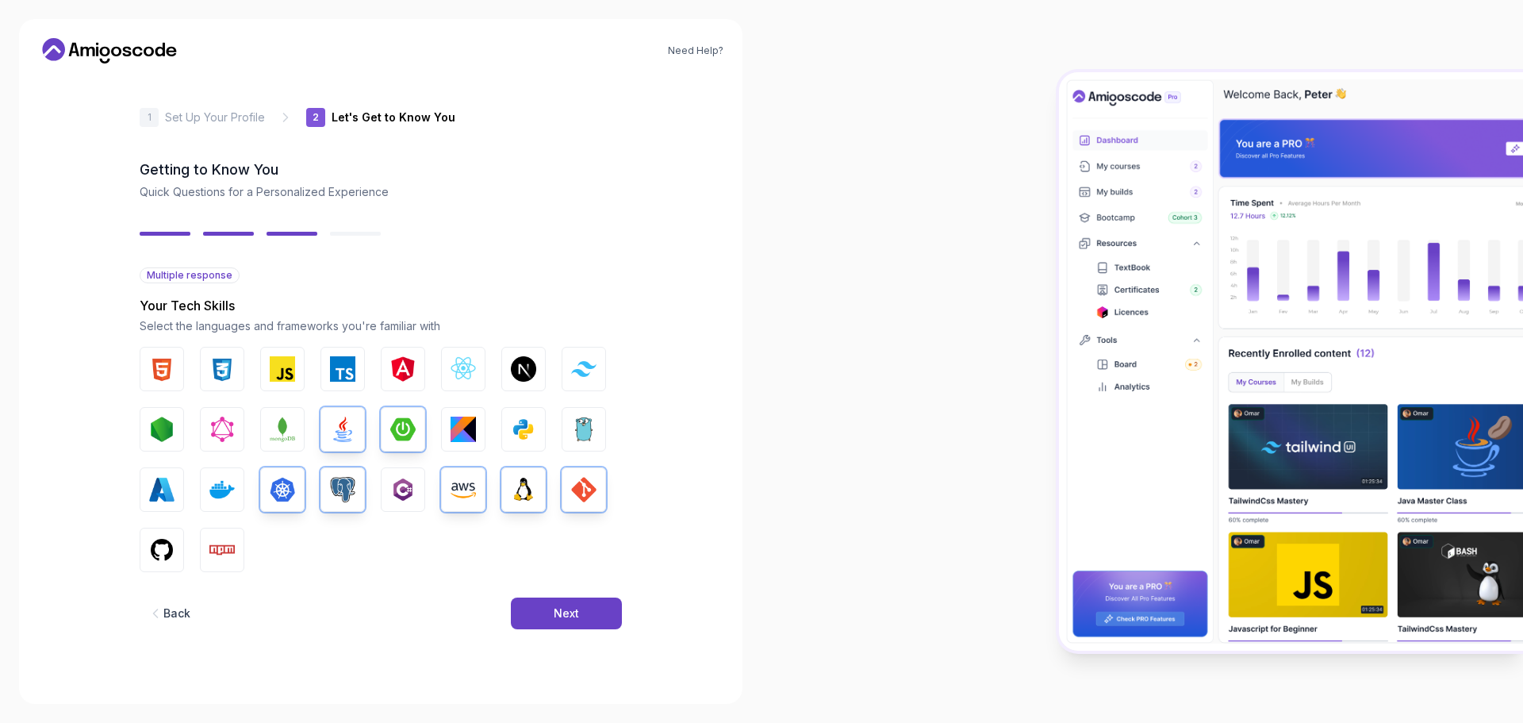
drag, startPoint x: 202, startPoint y: 481, endPoint x: 194, endPoint y: 485, distance: 8.9
click at [202, 482] on button "Docker" at bounding box center [222, 489] width 44 height 44
drag, startPoint x: 159, startPoint y: 556, endPoint x: 212, endPoint y: 553, distance: 53.2
click at [159, 556] on img "button" at bounding box center [161, 549] width 25 height 25
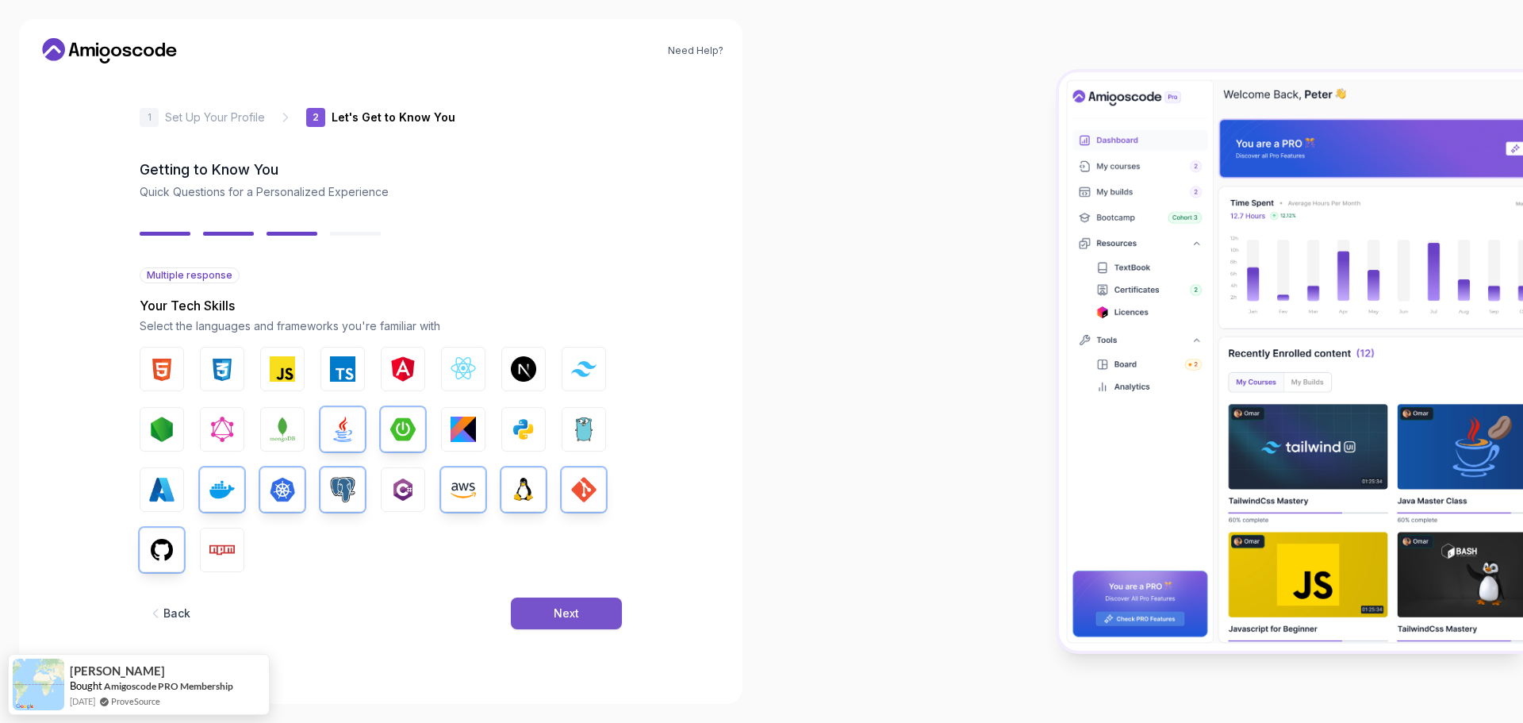
click at [566, 611] on div "Next" at bounding box center [566, 613] width 25 height 16
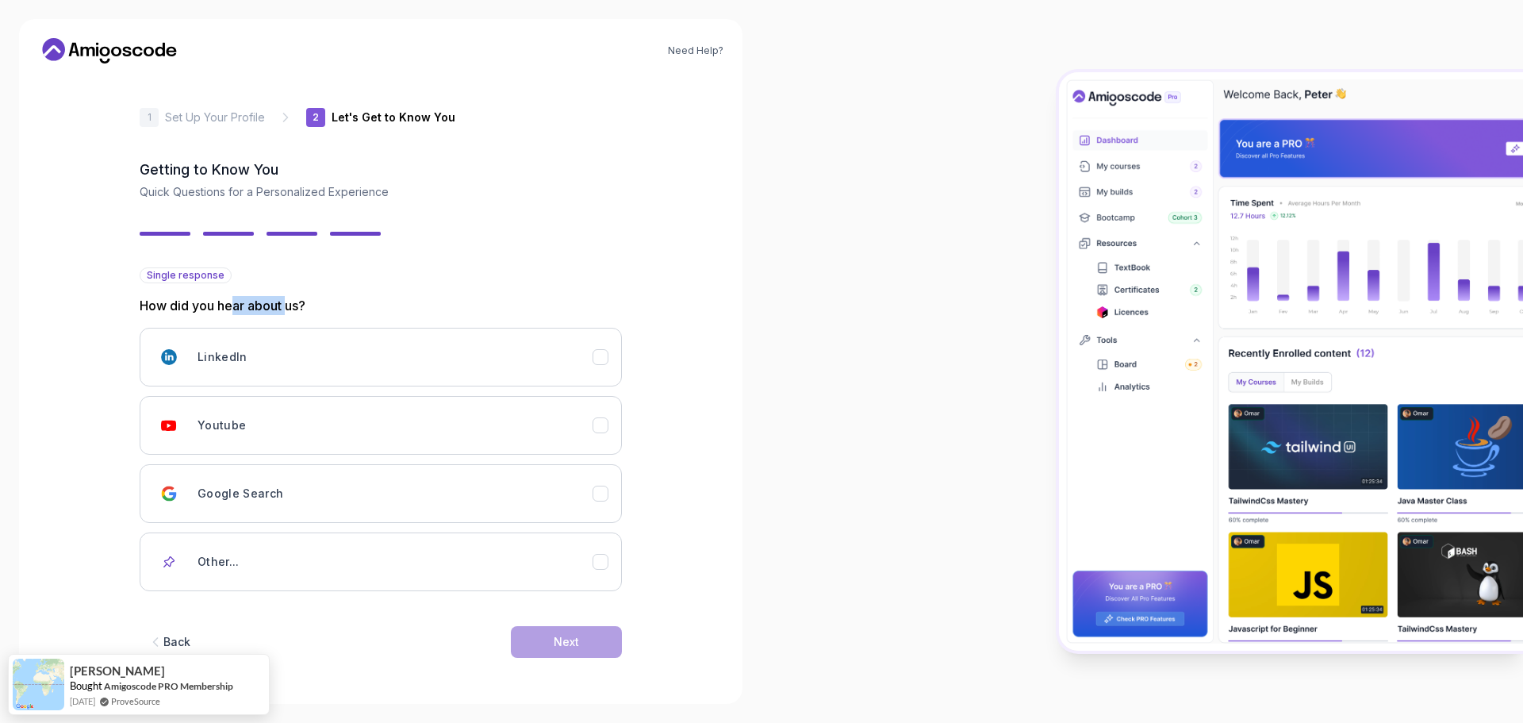
click at [290, 310] on p "How did you hear about us?" at bounding box center [381, 305] width 482 height 19
click at [221, 306] on p "How did you hear about us?" at bounding box center [381, 305] width 482 height 19
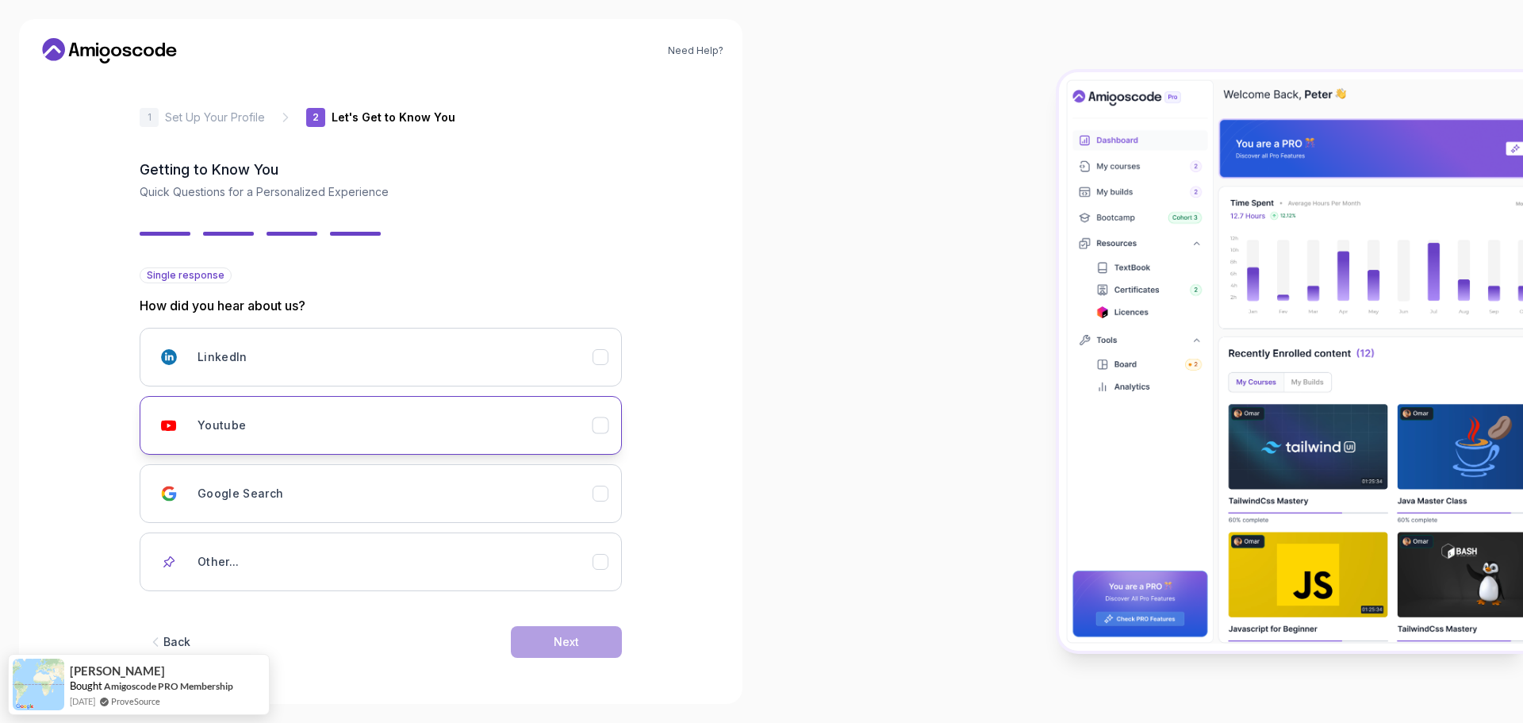
click at [312, 449] on button "Youtube" at bounding box center [381, 425] width 482 height 59
click at [573, 649] on button "Next" at bounding box center [566, 642] width 111 height 32
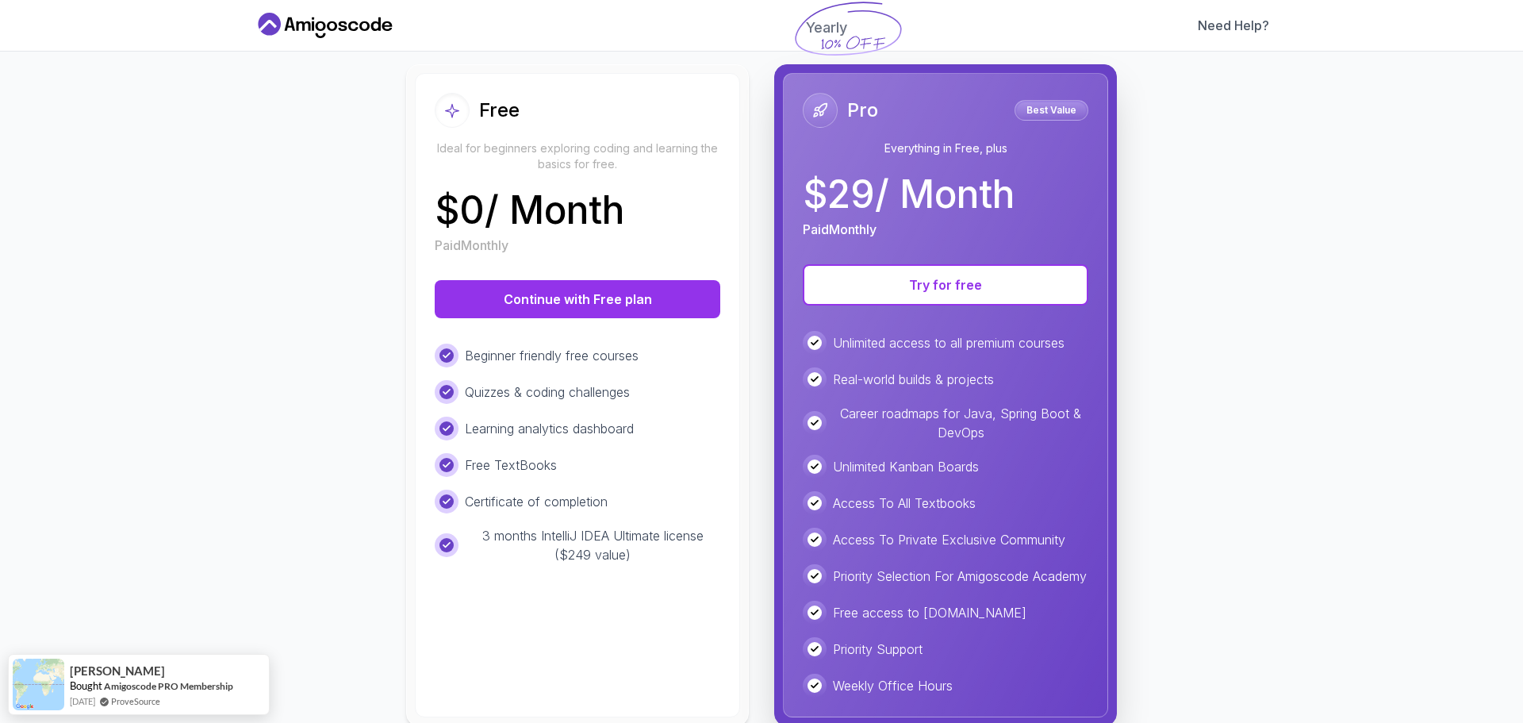
scroll to position [214, 0]
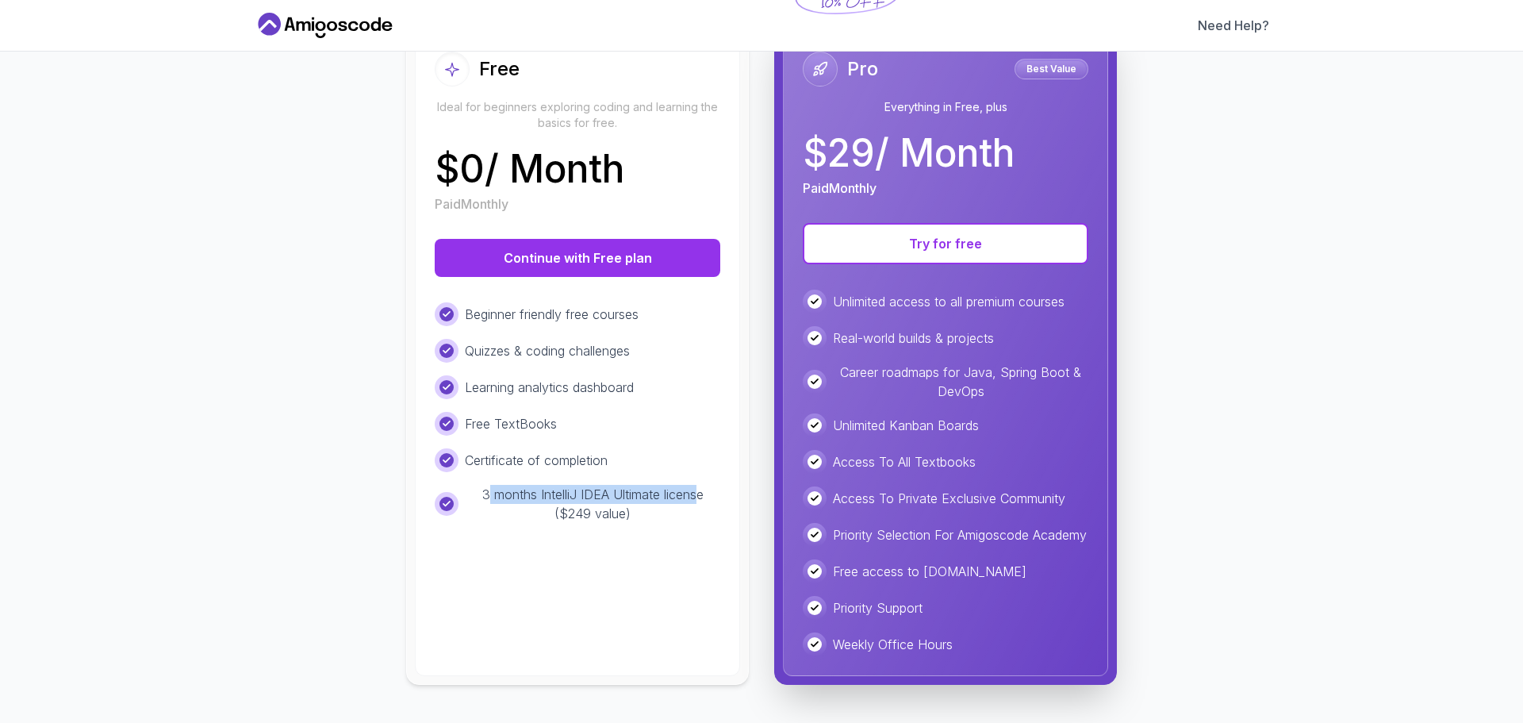
drag, startPoint x: 479, startPoint y: 478, endPoint x: 693, endPoint y: 481, distance: 214.2
click at [693, 485] on p "3 months IntelliJ IDEA Ultimate license ($249 value)" at bounding box center [592, 504] width 255 height 38
drag, startPoint x: 604, startPoint y: 501, endPoint x: 640, endPoint y: 505, distance: 36.7
click at [605, 501] on p "3 months IntelliJ IDEA Ultimate license ($249 value)" at bounding box center [592, 504] width 255 height 38
drag, startPoint x: 632, startPoint y: 501, endPoint x: 480, endPoint y: 476, distance: 154.4
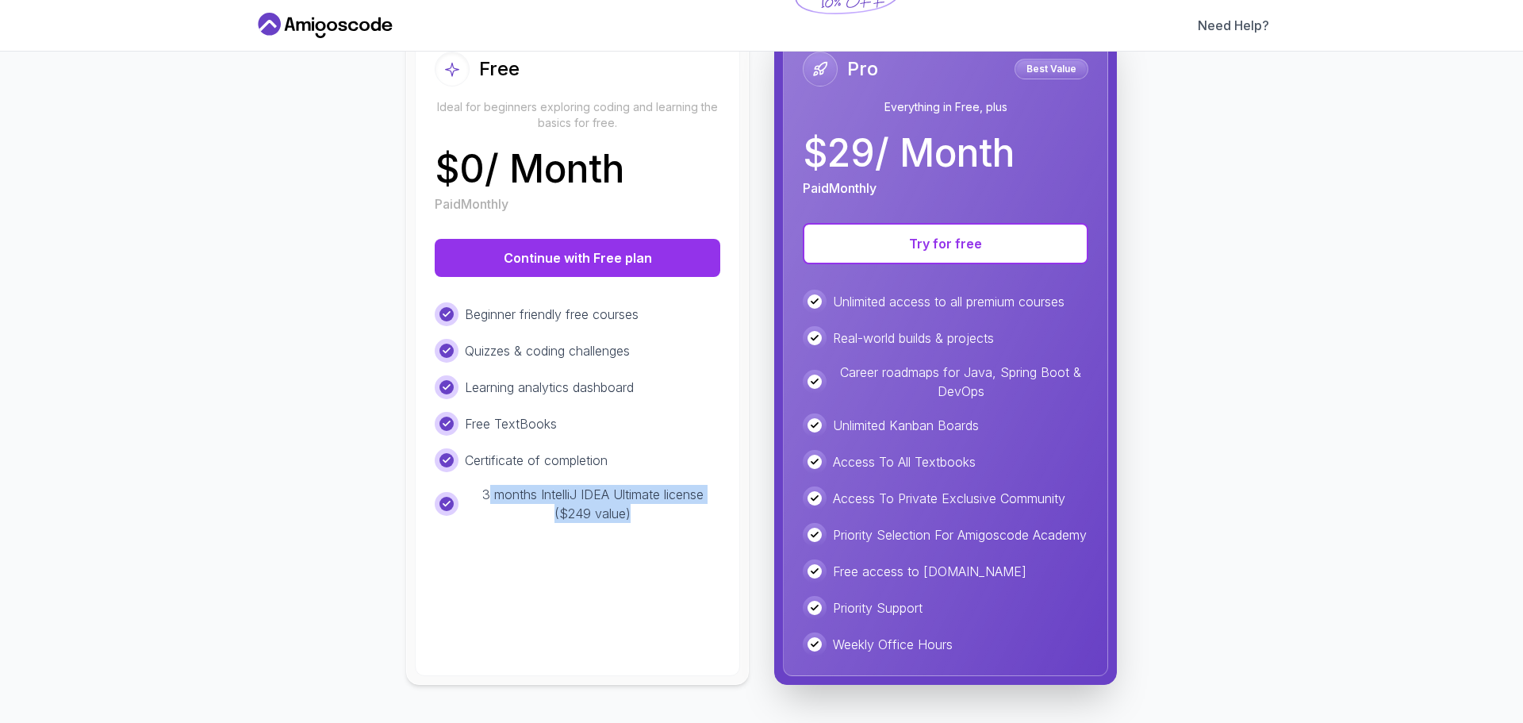
click at [481, 485] on p "3 months IntelliJ IDEA Ultimate license ($249 value)" at bounding box center [592, 504] width 255 height 38
click at [593, 485] on p "3 months IntelliJ IDEA Ultimate license ($249 value)" at bounding box center [592, 504] width 255 height 38
drag, startPoint x: 474, startPoint y: 481, endPoint x: 635, endPoint y: 505, distance: 163.7
click at [635, 505] on p "3 months IntelliJ IDEA Ultimate license ($249 value)" at bounding box center [592, 504] width 255 height 38
click at [579, 485] on p "3 months IntelliJ IDEA Ultimate license ($249 value)" at bounding box center [592, 504] width 255 height 38
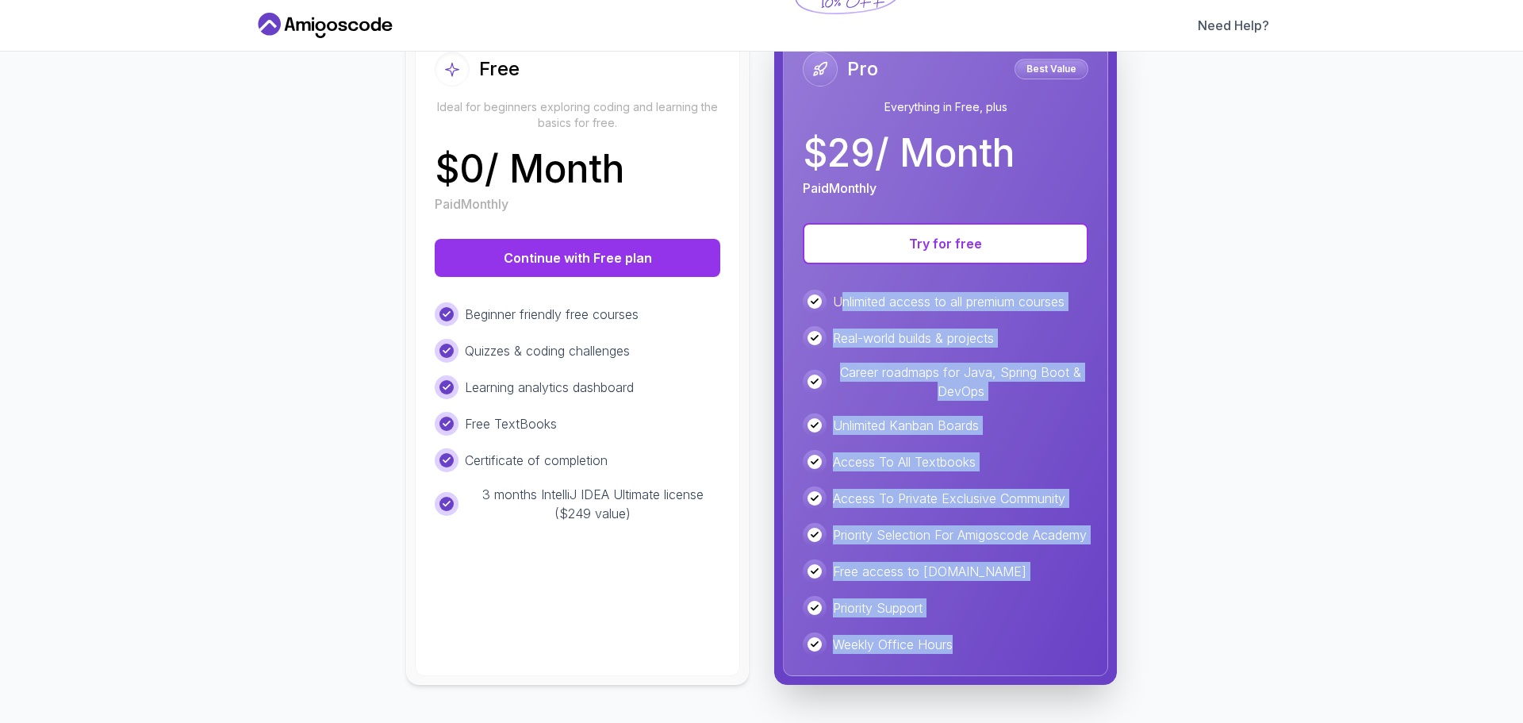
drag, startPoint x: 853, startPoint y: 308, endPoint x: 1003, endPoint y: 625, distance: 351.0
click at [1006, 666] on div "Pro Best Value Everything in Free, plus $ 29 / Month Paid Monthly Try for free …" at bounding box center [945, 354] width 325 height 644
click at [1023, 591] on div "Unlimited access to all premium courses Real-world builds & projects Career roa…" at bounding box center [946, 473] width 286 height 367
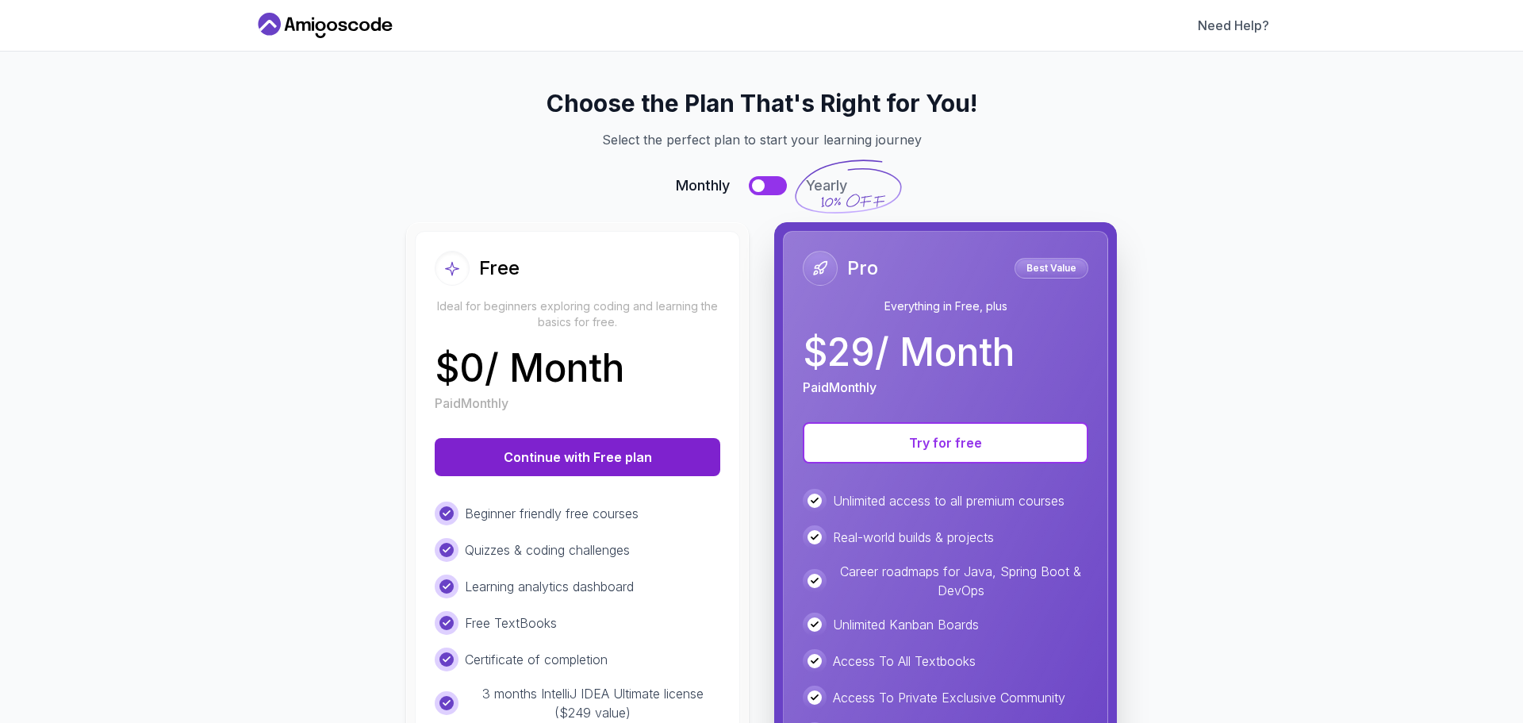
scroll to position [0, 0]
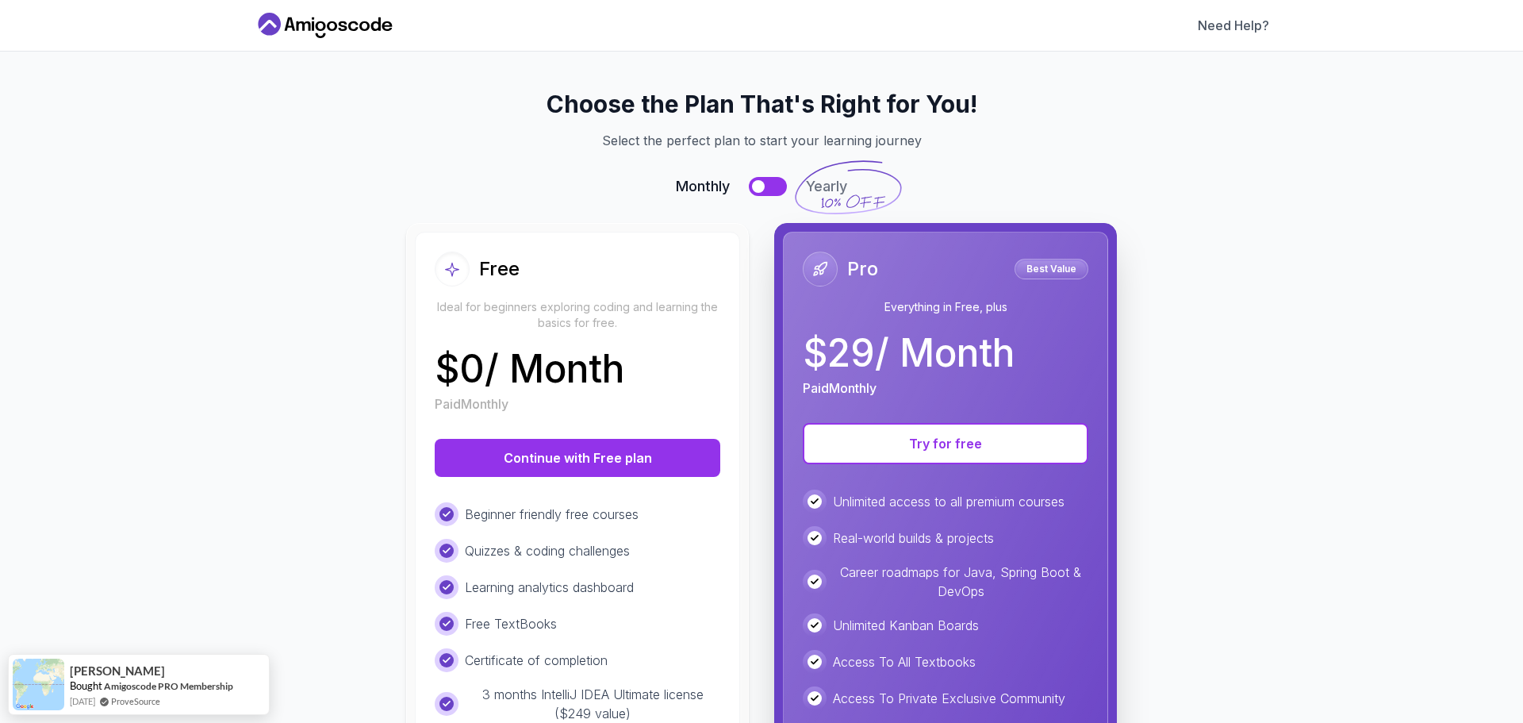
click at [838, 196] on icon at bounding box center [847, 188] width 109 height 58
click at [773, 190] on button at bounding box center [768, 186] width 38 height 19
click at [760, 182] on button at bounding box center [768, 186] width 38 height 19
click at [513, 449] on button "Continue with Free plan" at bounding box center [578, 458] width 286 height 38
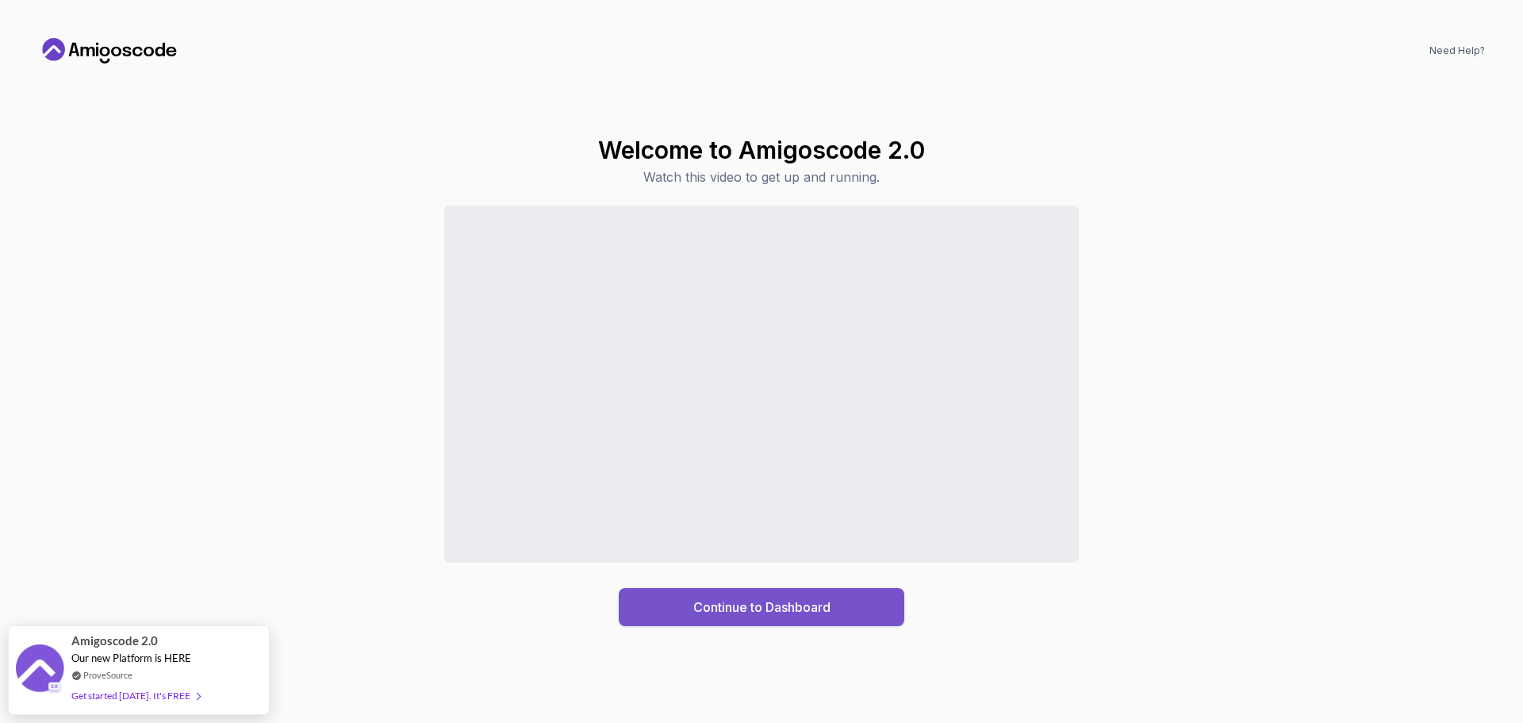
click at [771, 610] on div "Continue to Dashboard" at bounding box center [761, 606] width 137 height 19
